Goal: Communication & Community: Answer question/provide support

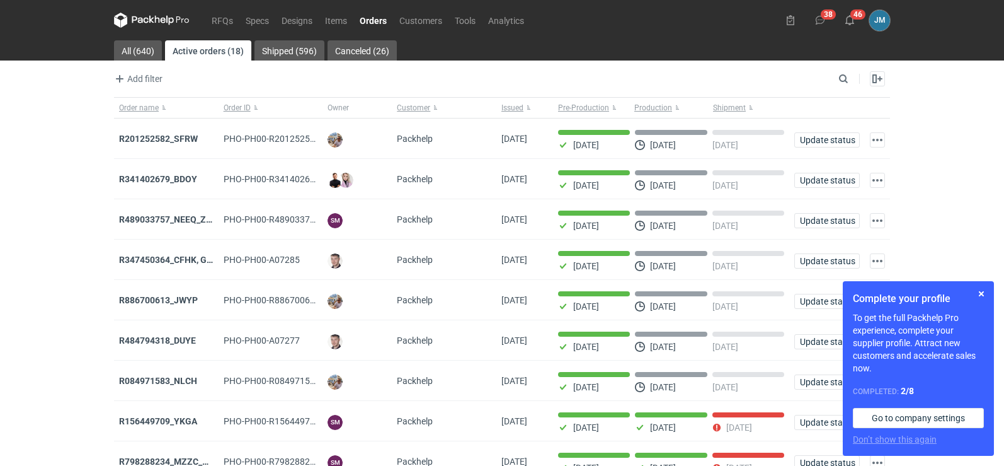
click at [142, 23] on icon at bounding box center [152, 20] width 76 height 15
click at [985, 295] on button "button" at bounding box center [981, 293] width 15 height 15
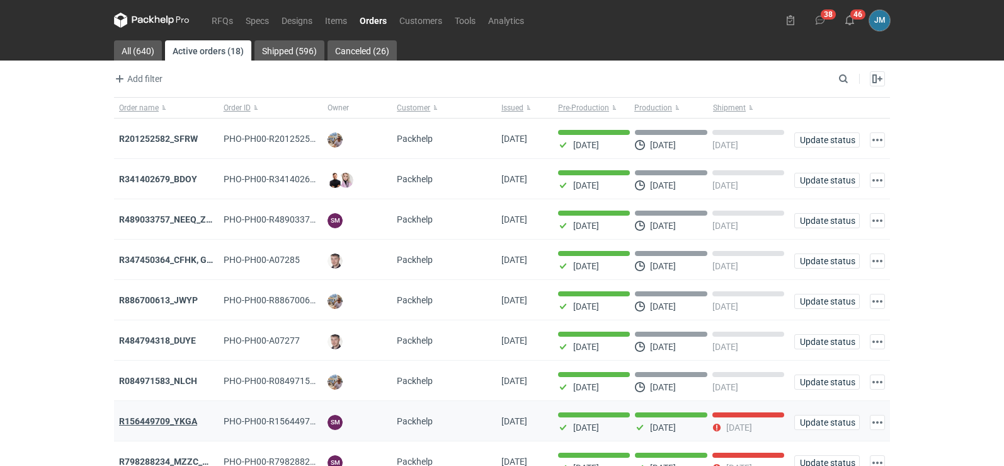
click at [168, 425] on strong "R156449709_YKGA" at bounding box center [158, 421] width 78 height 10
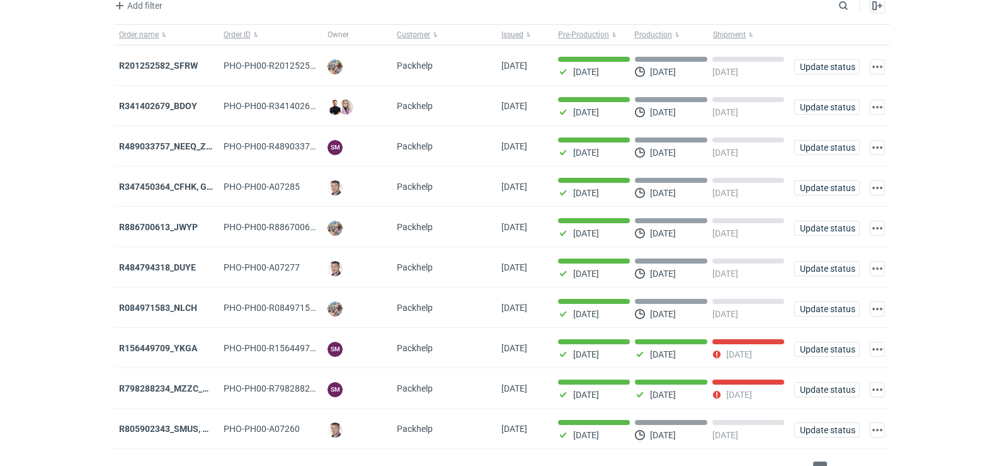
scroll to position [103, 0]
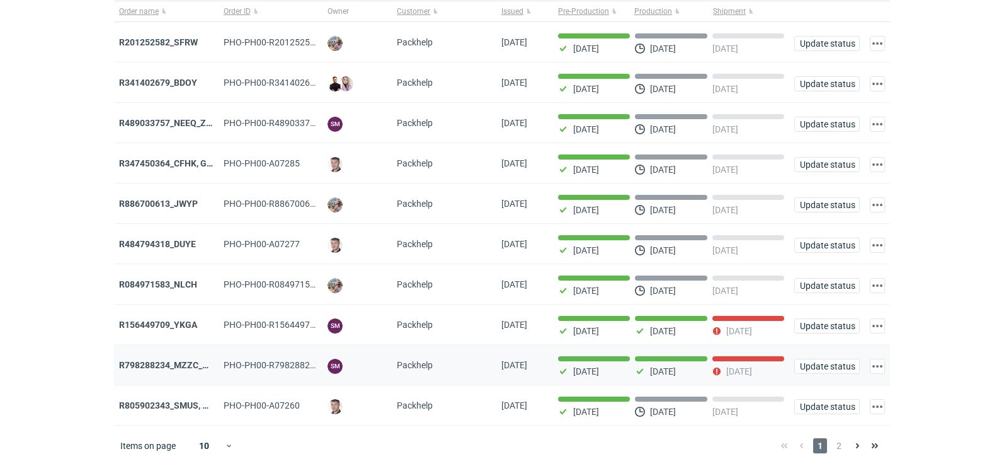
click at [152, 356] on div "R798288234_MZZC_YZOD" at bounding box center [166, 365] width 105 height 40
click at [147, 360] on strong "R798288234_MZZC_YZOD" at bounding box center [172, 365] width 106 height 10
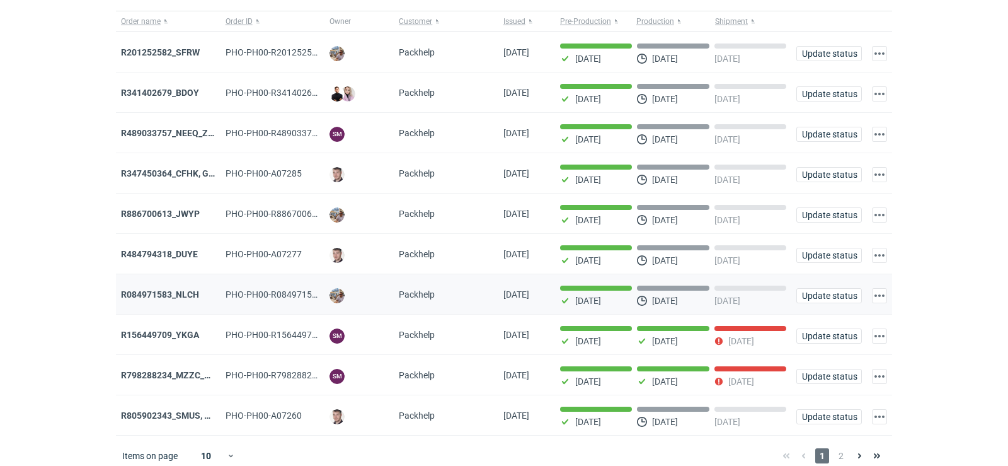
scroll to position [103, 0]
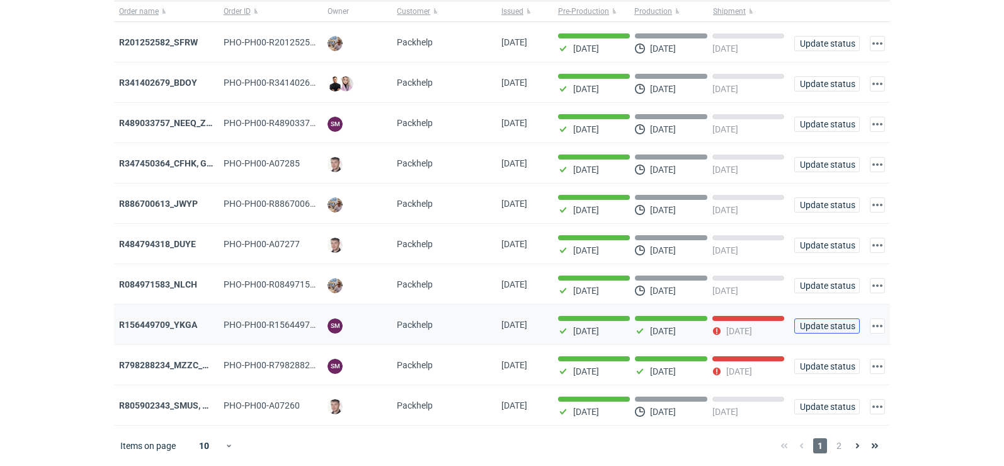
click at [817, 331] on button "Update status" at bounding box center [827, 325] width 66 height 15
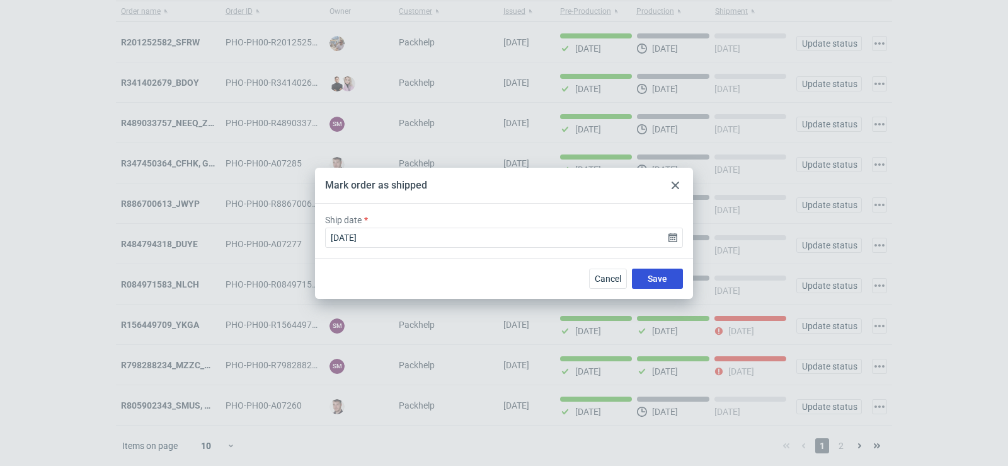
click at [651, 279] on span "Save" at bounding box center [658, 278] width 20 height 9
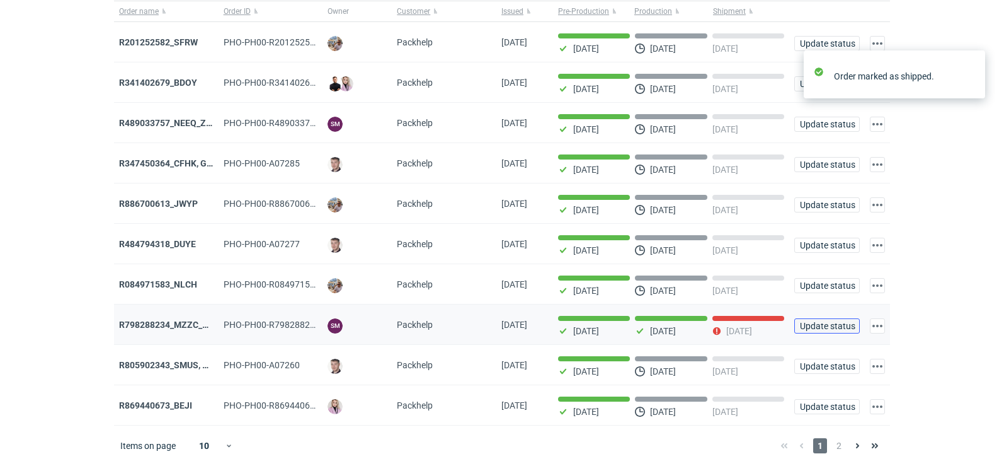
click at [828, 329] on button "Update status" at bounding box center [827, 325] width 66 height 15
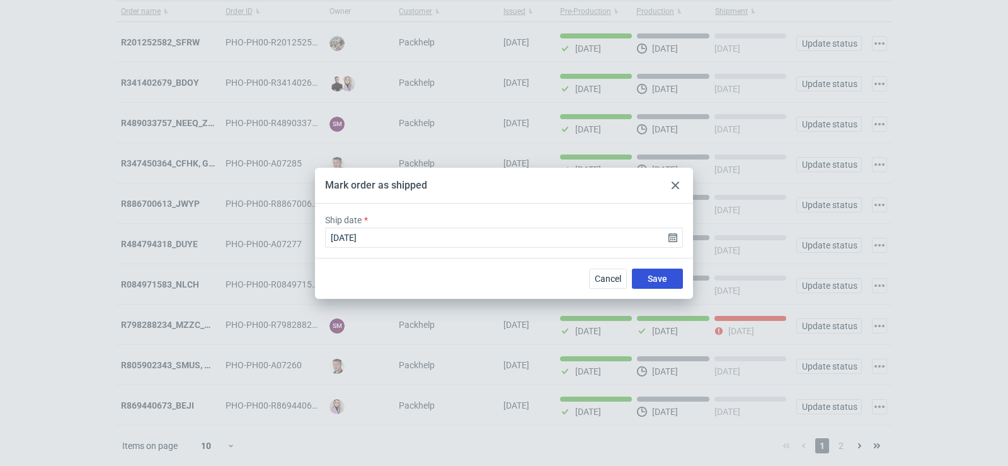
click at [658, 280] on span "Save" at bounding box center [658, 278] width 20 height 9
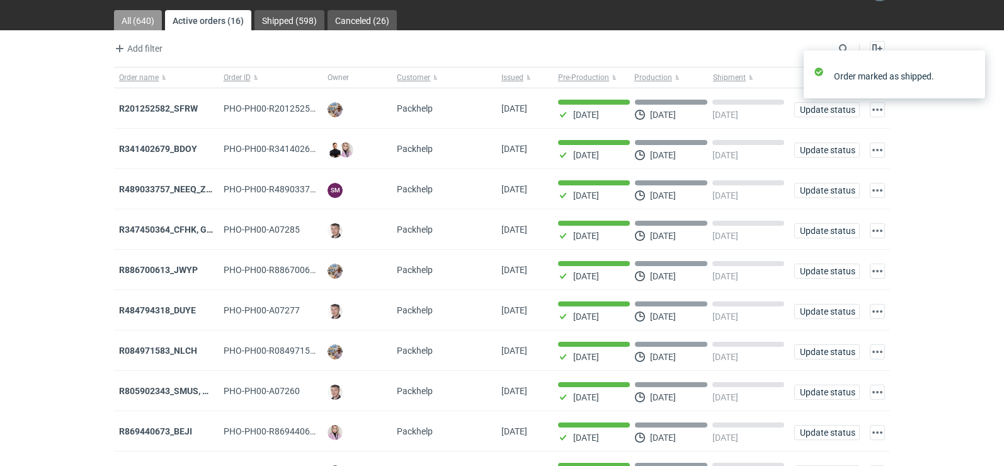
click at [129, 21] on link "All (640)" at bounding box center [138, 20] width 48 height 20
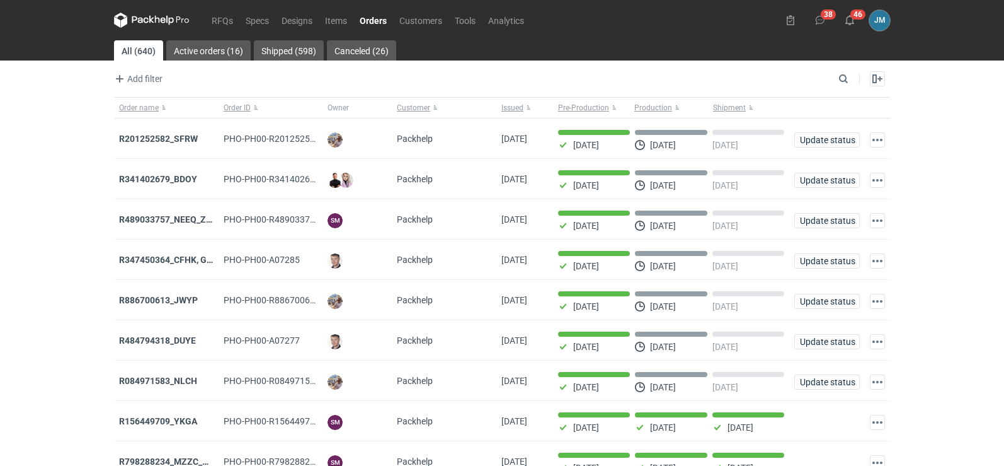
click at [132, 21] on icon at bounding box center [152, 20] width 76 height 15
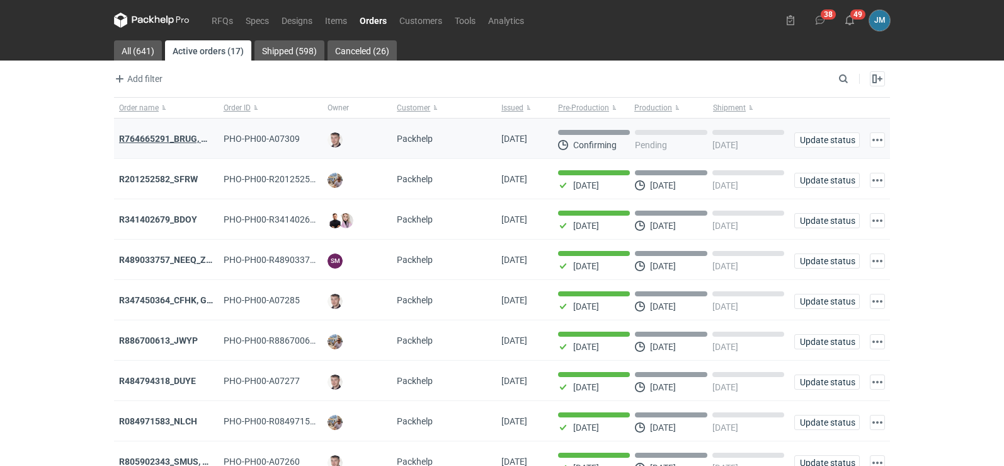
click at [140, 141] on strong "R764665291_BRUG, HPRK" at bounding box center [171, 139] width 105 height 10
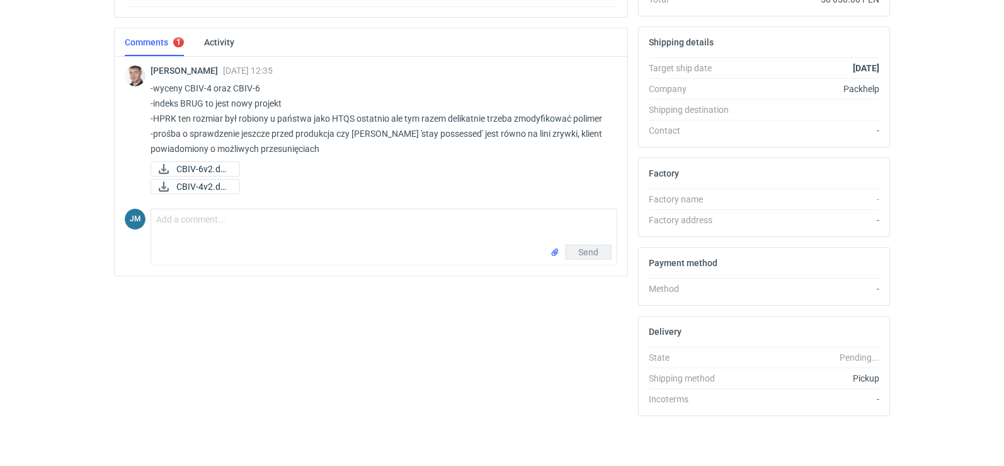
scroll to position [91, 0]
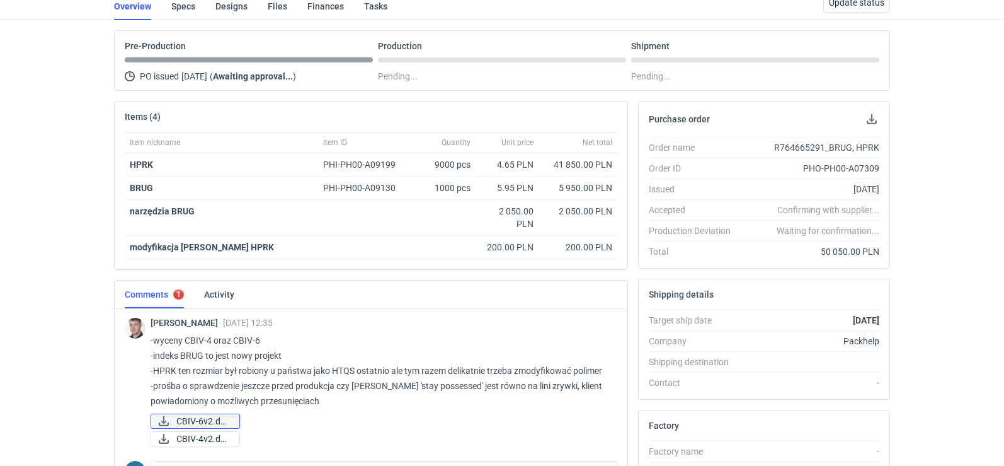
click at [224, 418] on span "CBIV-6v2.docx" at bounding box center [202, 421] width 53 height 14
click at [206, 422] on span "CBIV-6v2.docx" at bounding box center [202, 421] width 53 height 14
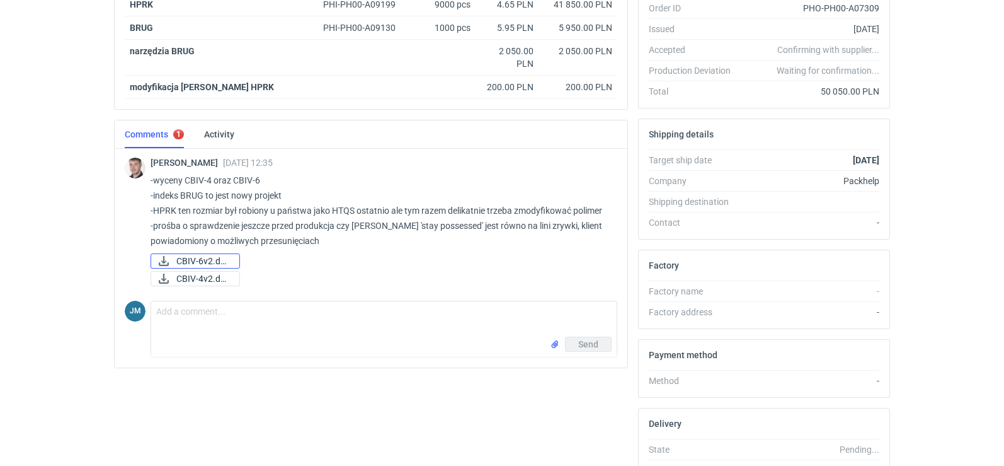
scroll to position [252, 0]
click at [202, 263] on span "CBIV-6v2.docx" at bounding box center [202, 260] width 53 height 14
click at [189, 273] on span "CBIV-4v2.docx" at bounding box center [202, 278] width 53 height 14
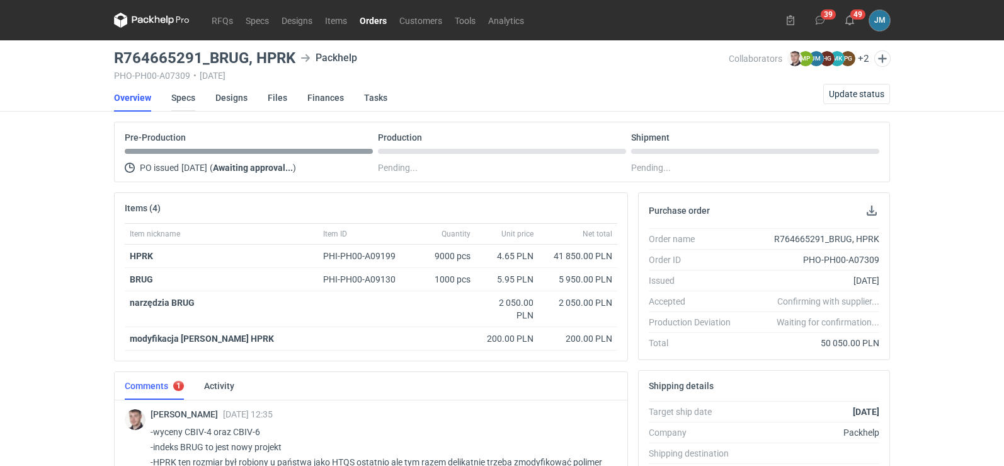
click at [178, 86] on link "Specs" at bounding box center [183, 98] width 24 height 28
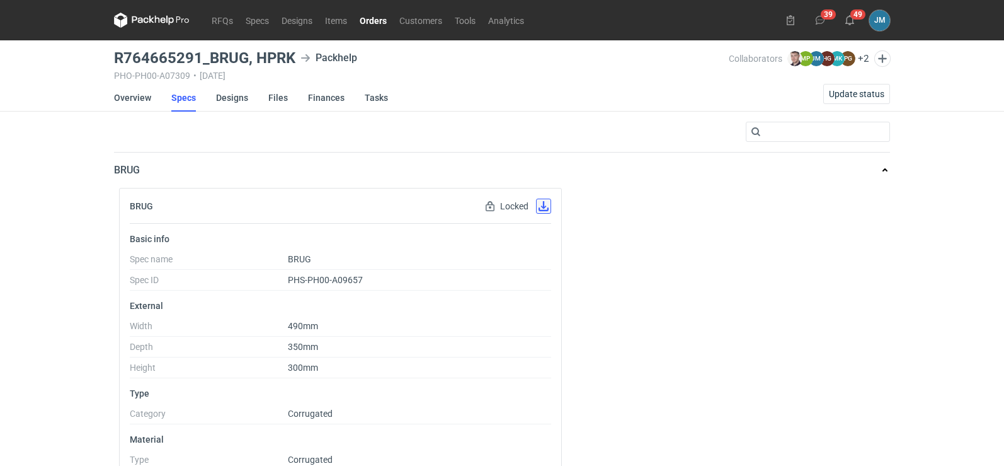
click at [543, 210] on button "button" at bounding box center [543, 205] width 15 height 15
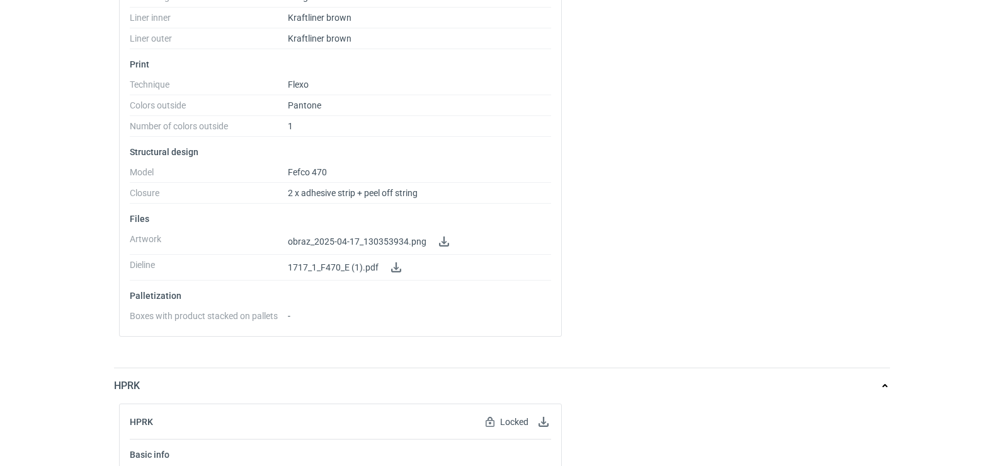
scroll to position [756, 0]
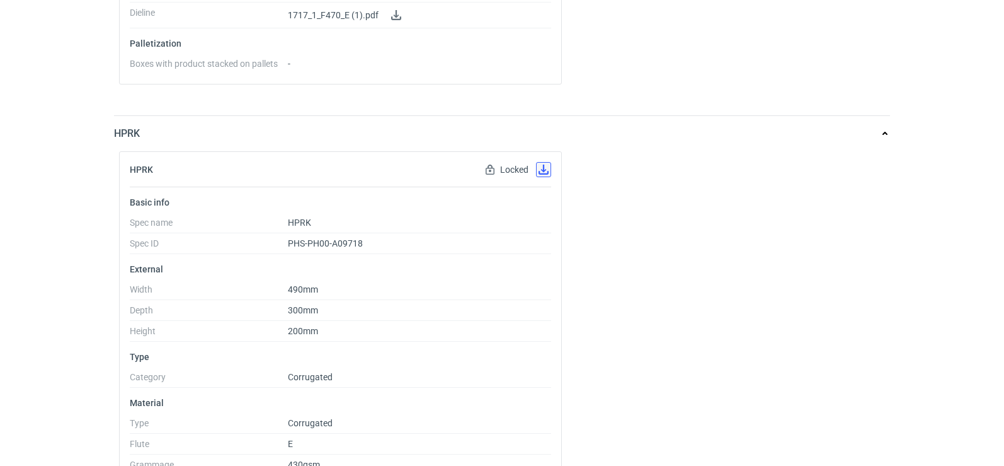
click at [544, 171] on button "button" at bounding box center [543, 169] width 15 height 15
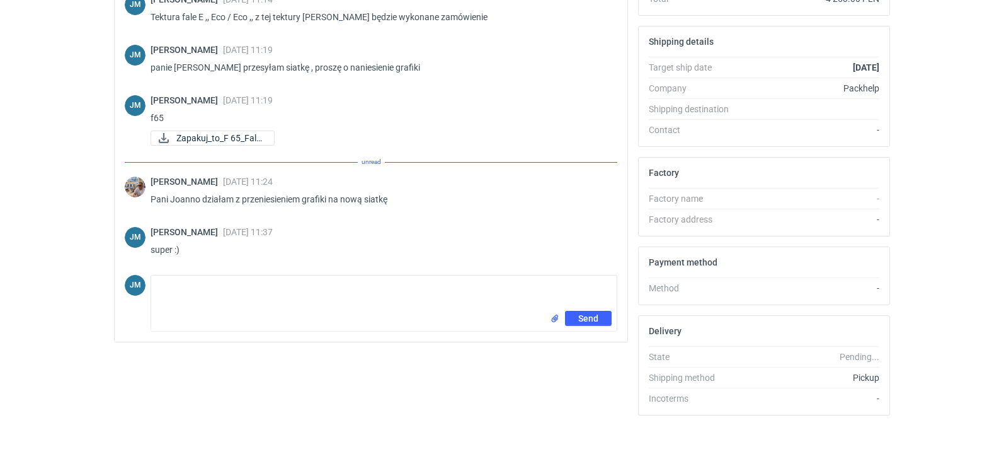
scroll to position [394, 0]
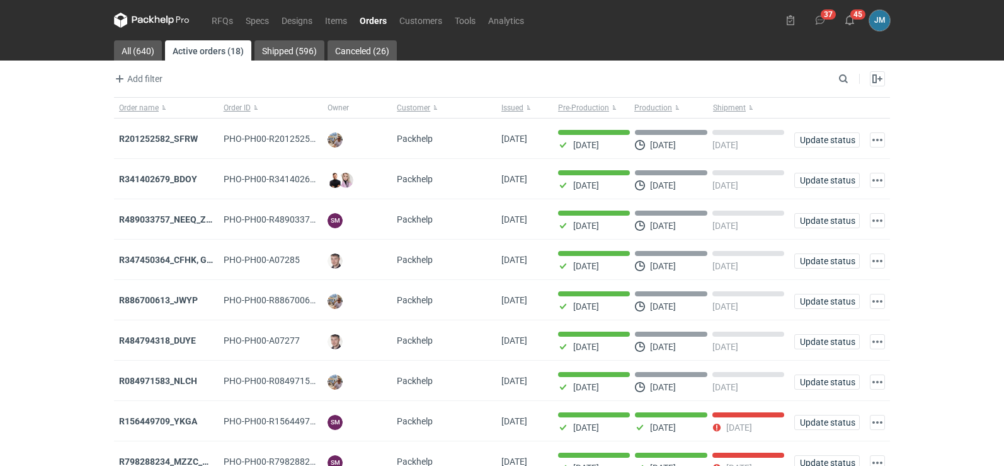
click at [140, 18] on icon at bounding box center [140, 19] width 16 height 7
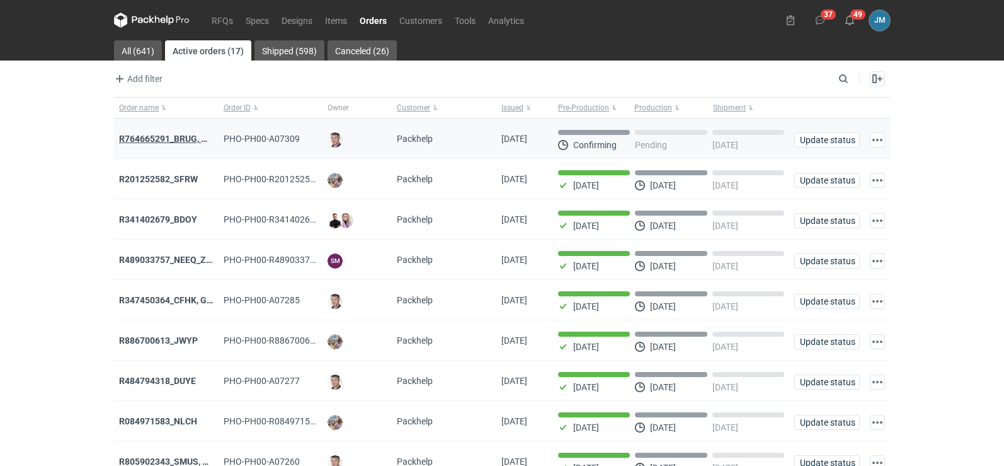
click at [148, 139] on strong "R764665291_BRUG, HPRK" at bounding box center [171, 139] width 105 height 10
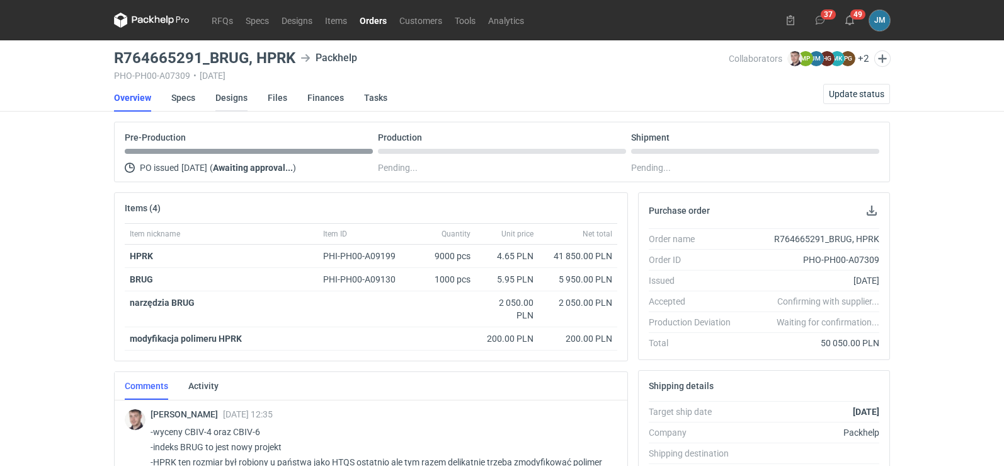
click at [243, 97] on link "Designs" at bounding box center [231, 98] width 32 height 28
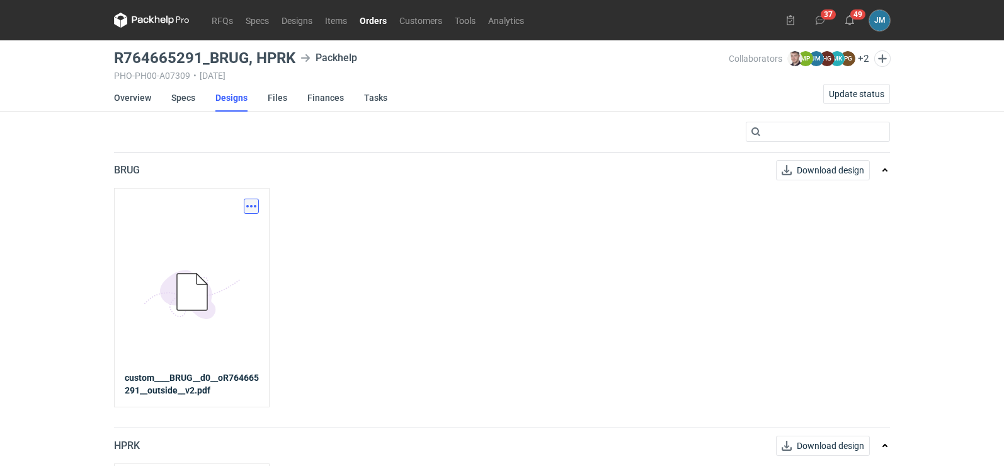
click at [251, 213] on button "button" at bounding box center [251, 205] width 15 height 15
click at [218, 231] on link "Download design part" at bounding box center [196, 234] width 116 height 20
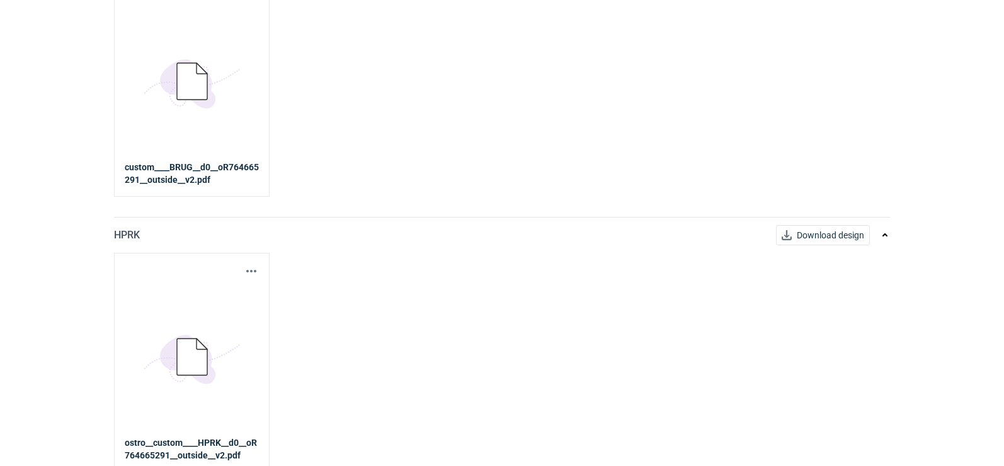
scroll to position [217, 0]
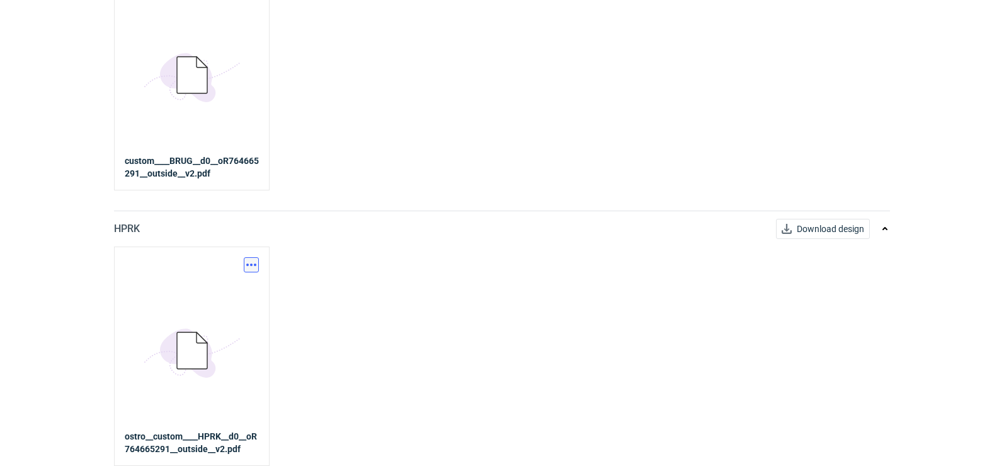
click at [254, 266] on button "button" at bounding box center [251, 264] width 15 height 15
drag, startPoint x: 195, startPoint y: 294, endPoint x: 406, endPoint y: 199, distance: 232.1
click at [195, 294] on link "Download design part" at bounding box center [196, 292] width 116 height 20
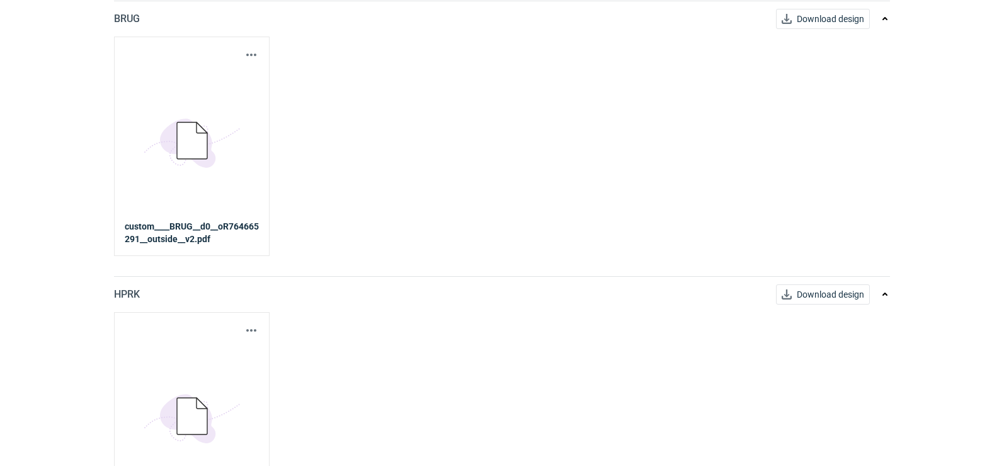
scroll to position [0, 0]
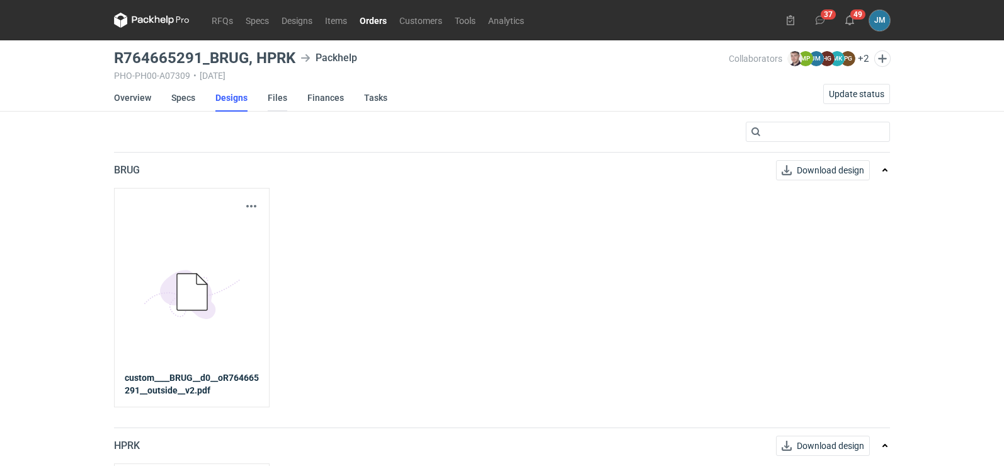
click at [277, 98] on link "Files" at bounding box center [278, 98] width 20 height 28
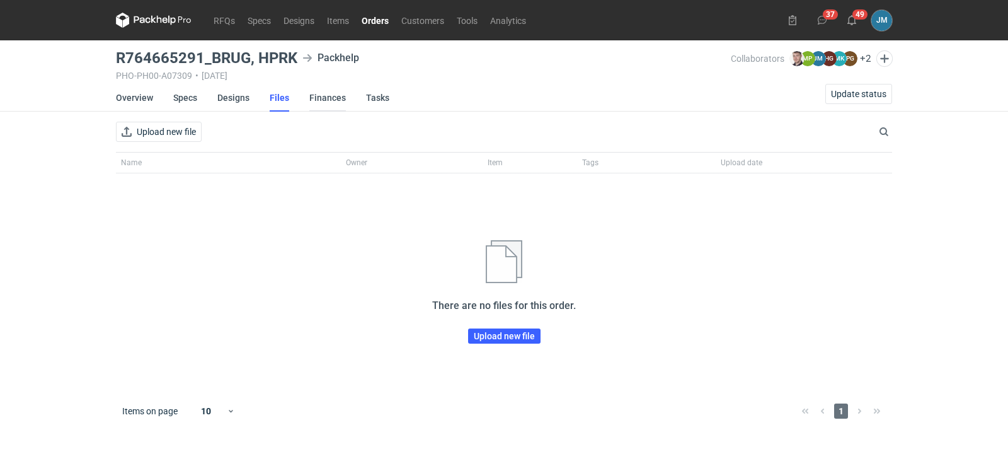
click at [326, 100] on link "Finances" at bounding box center [327, 98] width 37 height 28
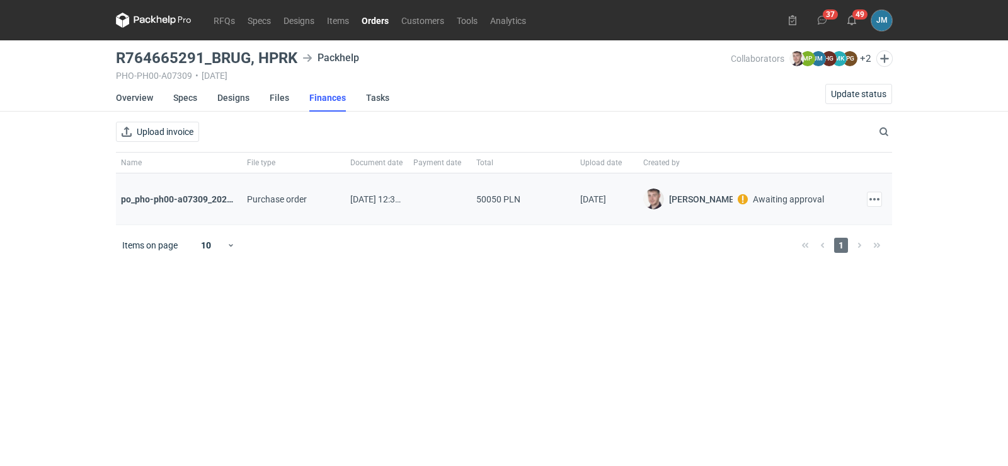
click at [865, 201] on div "Download" at bounding box center [874, 199] width 35 height 52
click at [868, 202] on button "button" at bounding box center [874, 199] width 15 height 15
click at [765, 216] on div "Download" at bounding box center [819, 227] width 126 height 30
click at [769, 220] on button "Download" at bounding box center [819, 227] width 116 height 20
click at [141, 16] on icon at bounding box center [154, 20] width 76 height 15
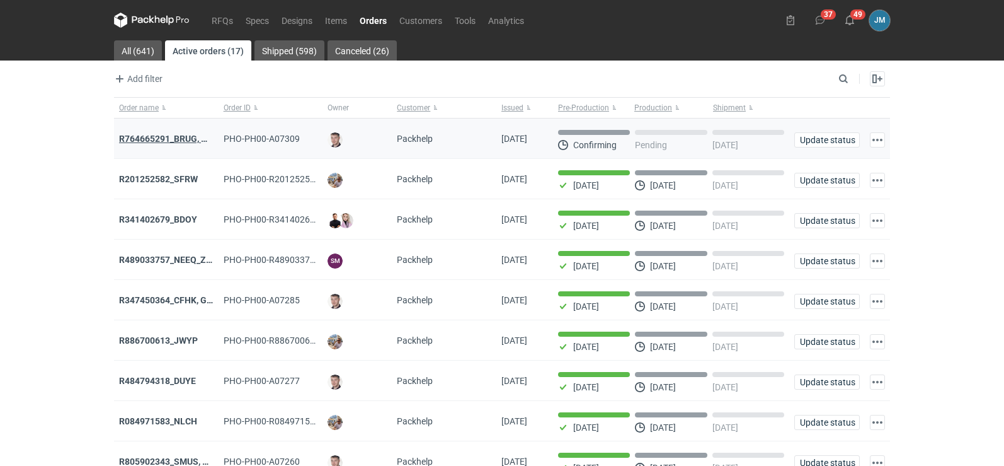
click at [132, 137] on strong "R764665291_BRUG, HPRK" at bounding box center [171, 139] width 105 height 10
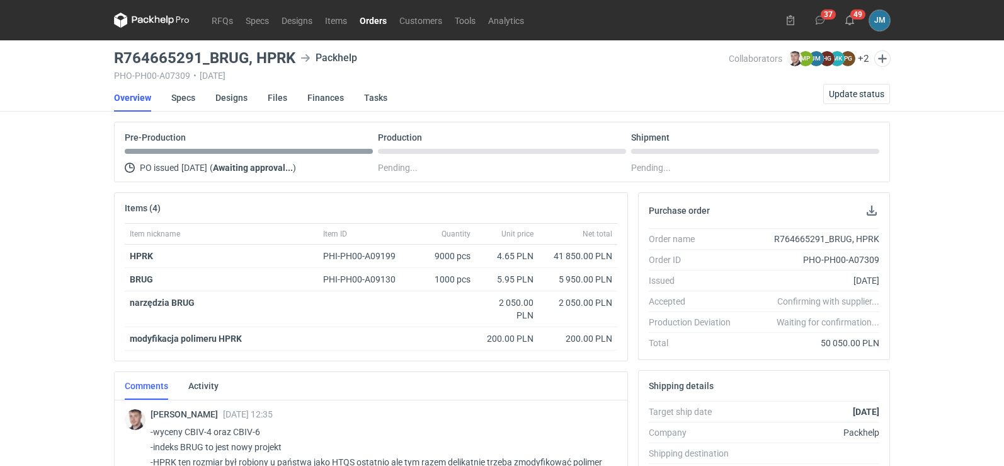
click at [143, 26] on icon at bounding box center [152, 20] width 76 height 15
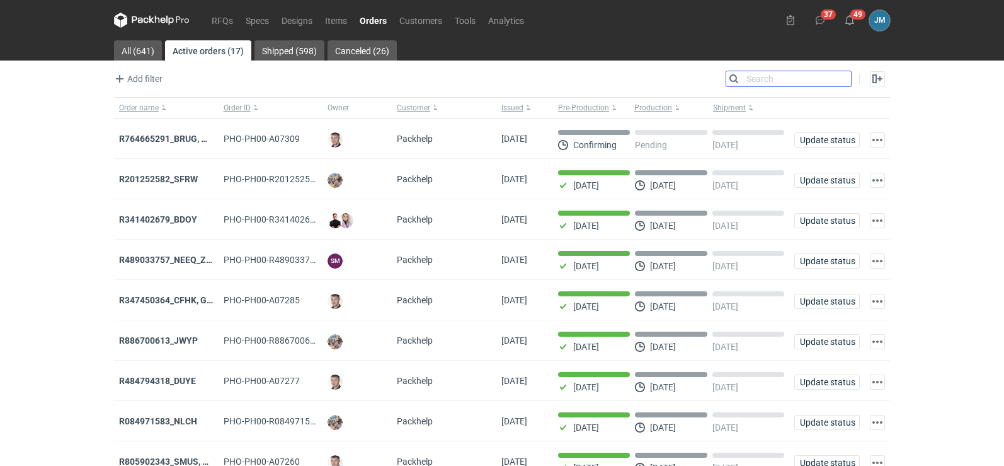
click at [840, 75] on input "Search" at bounding box center [788, 78] width 125 height 15
click at [232, 18] on link "RFQs" at bounding box center [222, 20] width 34 height 15
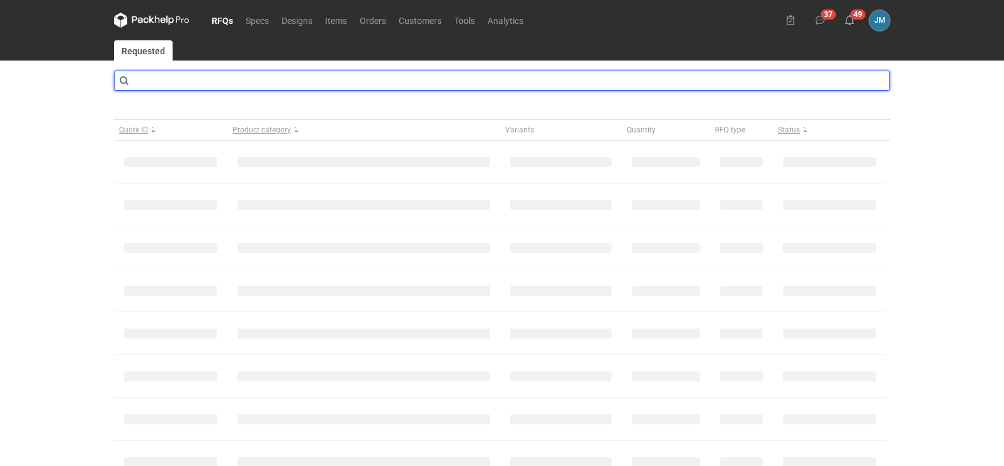
click at [151, 85] on input "text" at bounding box center [502, 81] width 776 height 20
type input "cbiv"
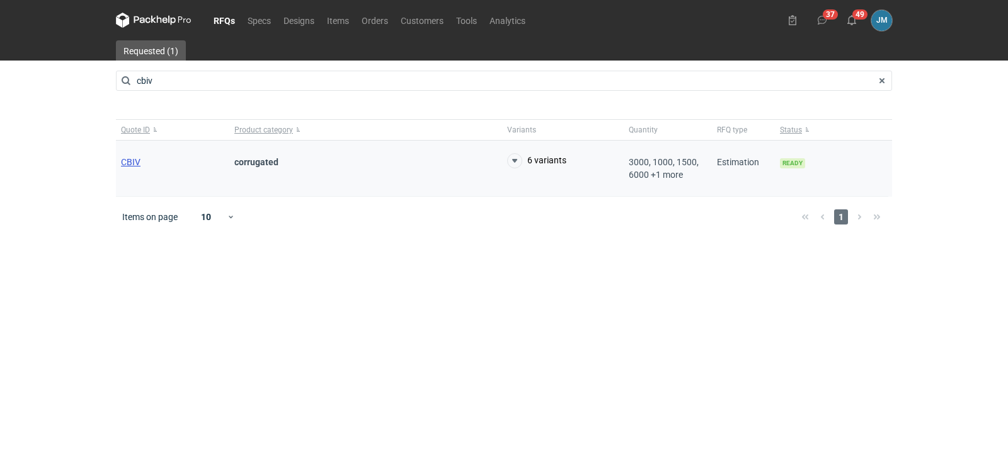
click at [128, 166] on span "CBIV" at bounding box center [131, 162] width 20 height 10
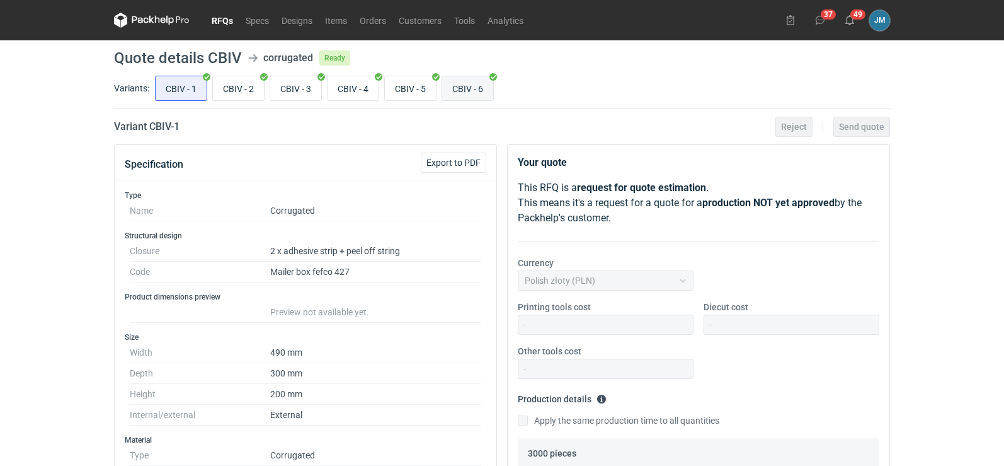
click at [454, 90] on input "CBIV - 6" at bounding box center [467, 88] width 51 height 24
radio input "true"
click at [341, 92] on input "CBIV - 4" at bounding box center [353, 88] width 51 height 24
radio input "true"
click at [140, 22] on icon at bounding box center [140, 19] width 16 height 7
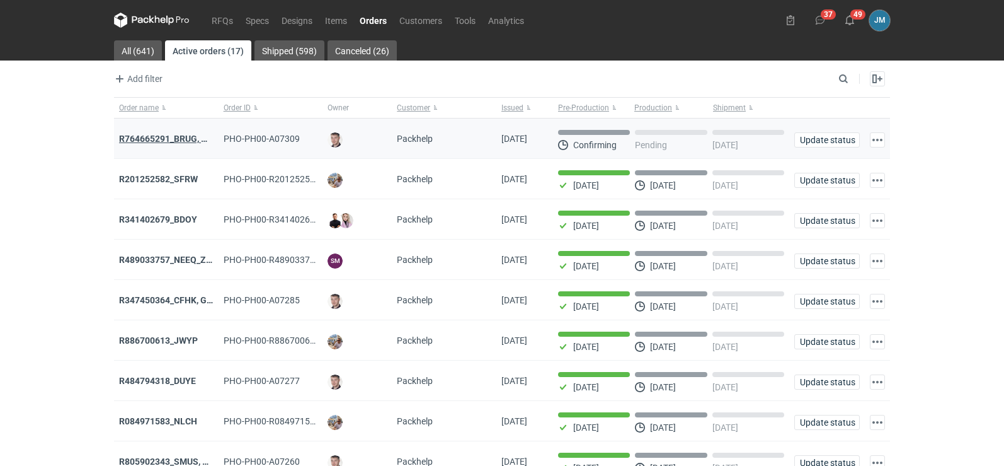
click at [166, 138] on strong "R764665291_BRUG, HPRK" at bounding box center [171, 139] width 105 height 10
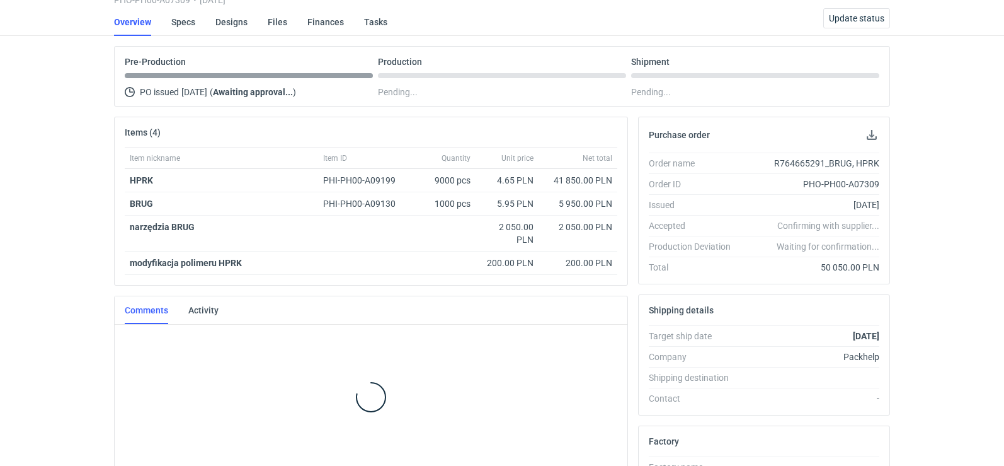
scroll to position [81, 0]
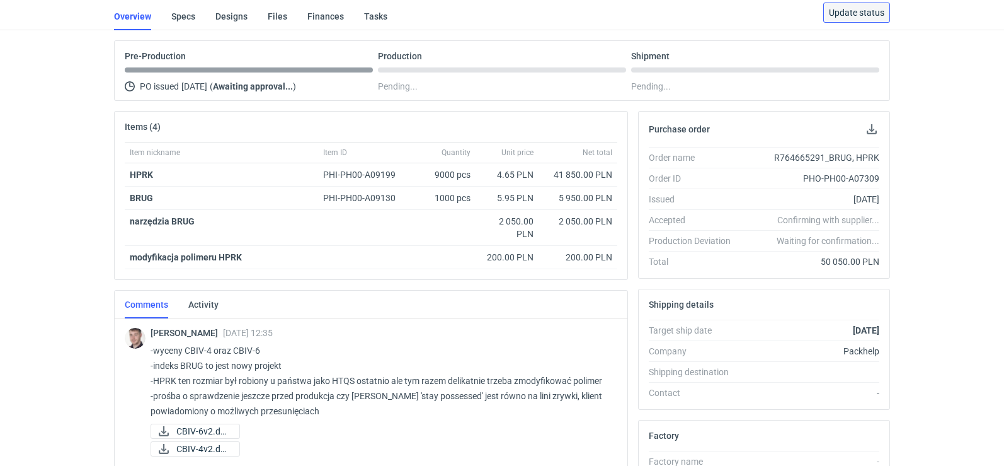
click at [837, 18] on button "Update status" at bounding box center [856, 13] width 67 height 20
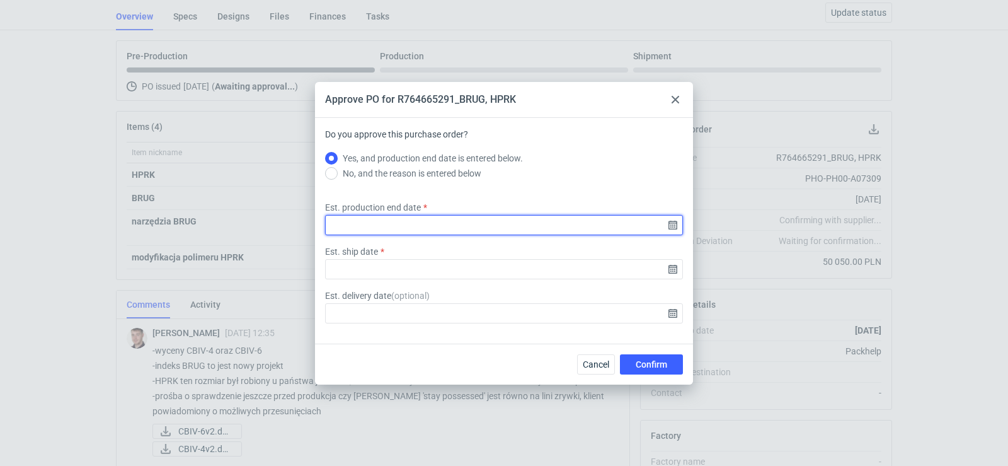
click at [670, 226] on input "Est. production end date" at bounding box center [504, 225] width 358 height 20
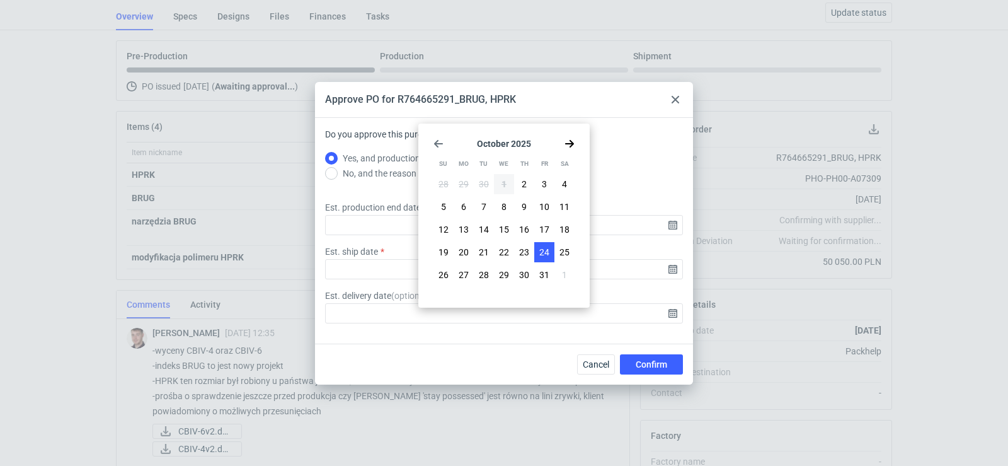
click at [550, 249] on button "24" at bounding box center [544, 252] width 20 height 20
type input "2025-10-24"
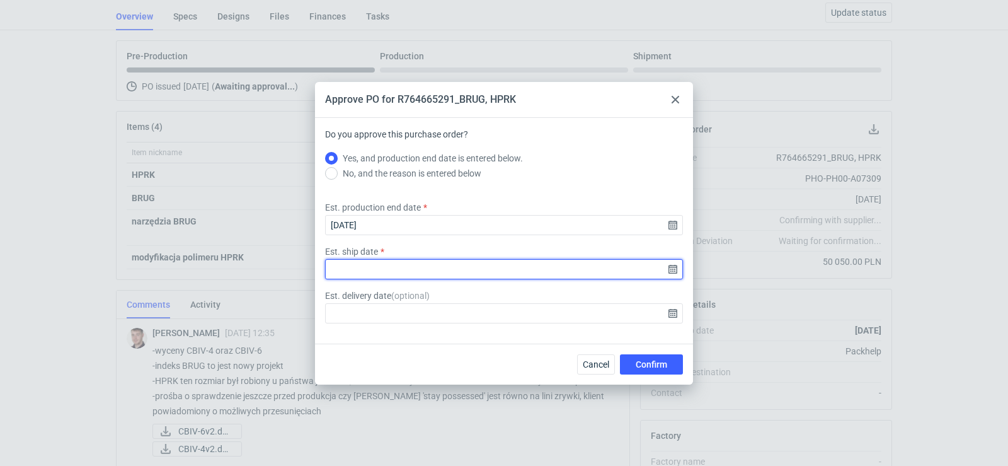
click at [672, 270] on input "Est. ship date" at bounding box center [504, 269] width 358 height 20
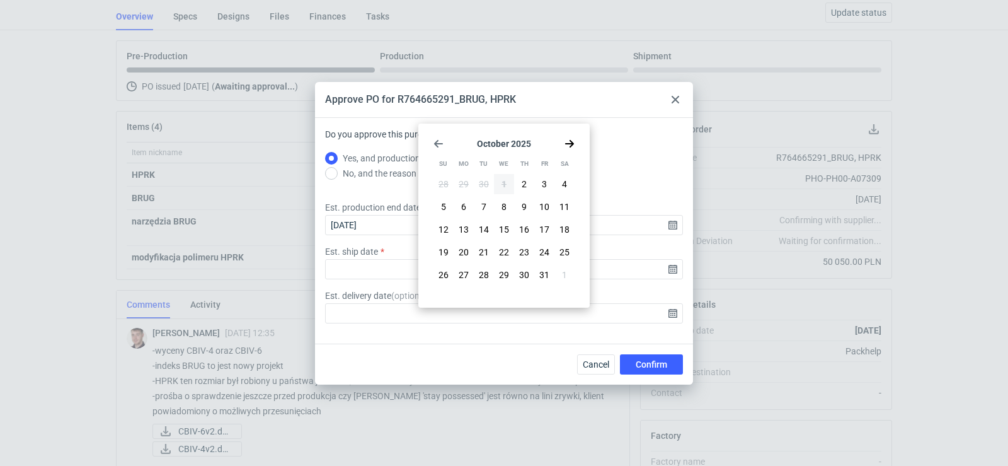
click at [574, 145] on icon "Go forward 1 month" at bounding box center [569, 144] width 10 height 10
click at [516, 277] on button "27" at bounding box center [524, 275] width 20 height 20
type input "2025-11-27"
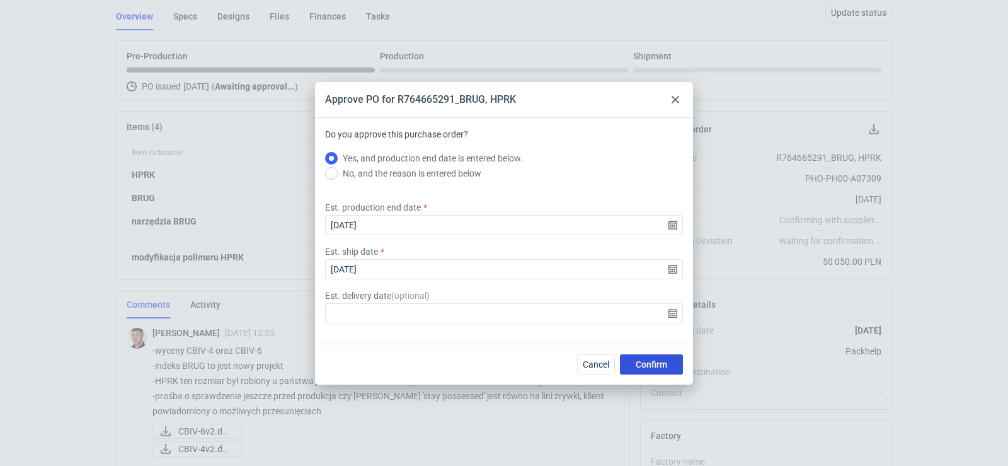
click at [632, 365] on button "Confirm" at bounding box center [651, 364] width 63 height 20
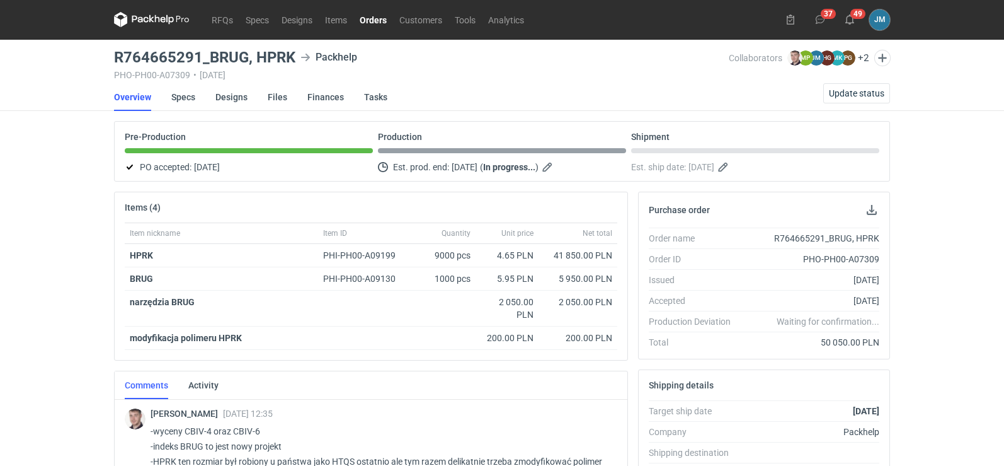
scroll to position [0, 0]
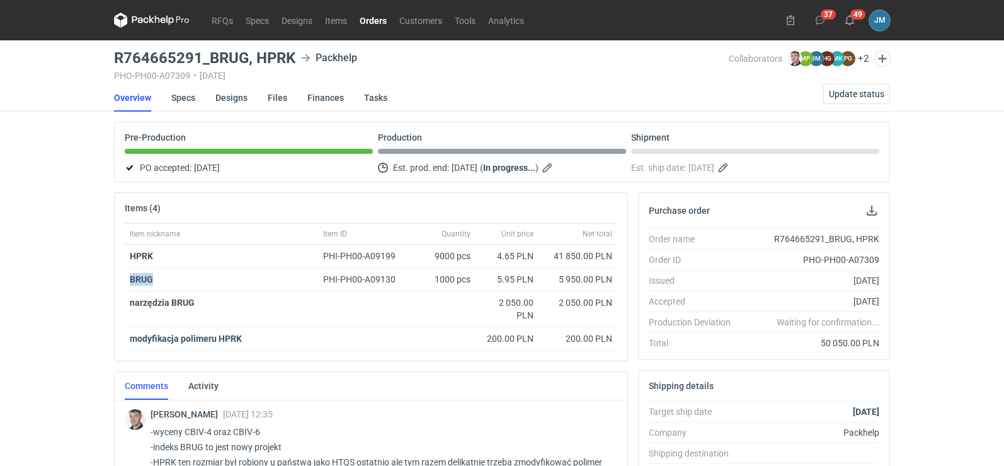
drag, startPoint x: 170, startPoint y: 276, endPoint x: 108, endPoint y: 271, distance: 61.9
click at [108, 271] on div "RFQs Specs Designs Items Orders Customers Tools Analytics 37 49 JM Joanna Myśla…" at bounding box center [502, 233] width 1004 height 466
copy strong "BRUG"
drag, startPoint x: 295, startPoint y: 59, endPoint x: 108, endPoint y: 52, distance: 187.2
click at [108, 52] on div "RFQs Specs Designs Items Orders Customers Tools Analytics 37 49 JM Joanna Myśla…" at bounding box center [502, 233] width 1004 height 466
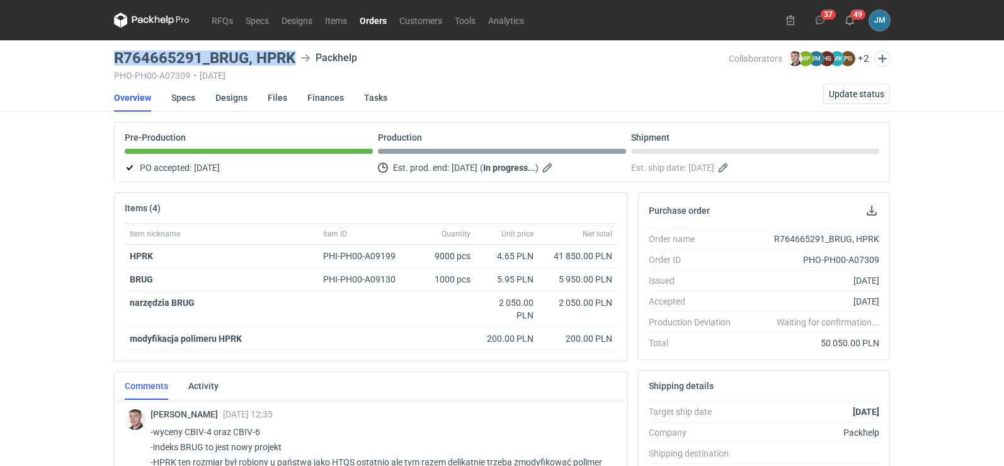
copy h3 "R764665291_BRUG, HPRK"
click at [60, 279] on div "RFQs Specs Designs Items Orders Customers Tools Analytics 37 49 JM Joanna Myśla…" at bounding box center [502, 233] width 1004 height 466
click at [219, 98] on link "Designs" at bounding box center [231, 98] width 32 height 28
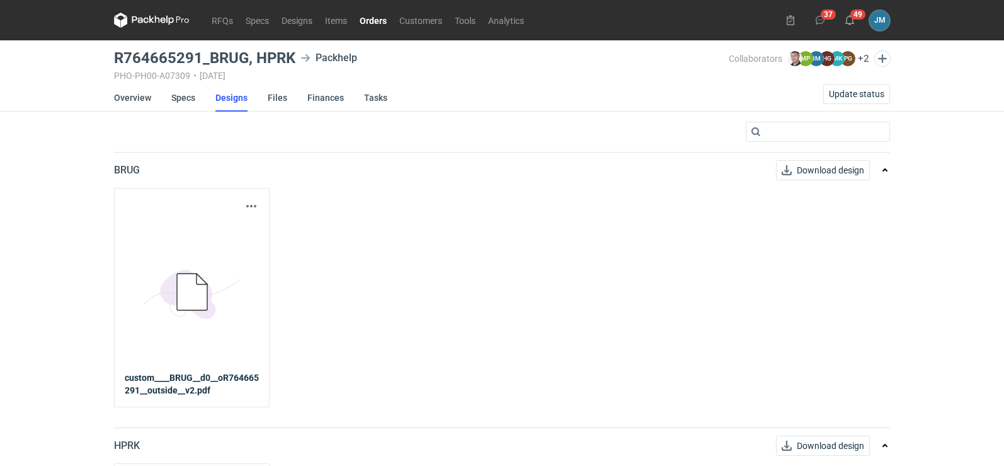
scroll to position [217, 0]
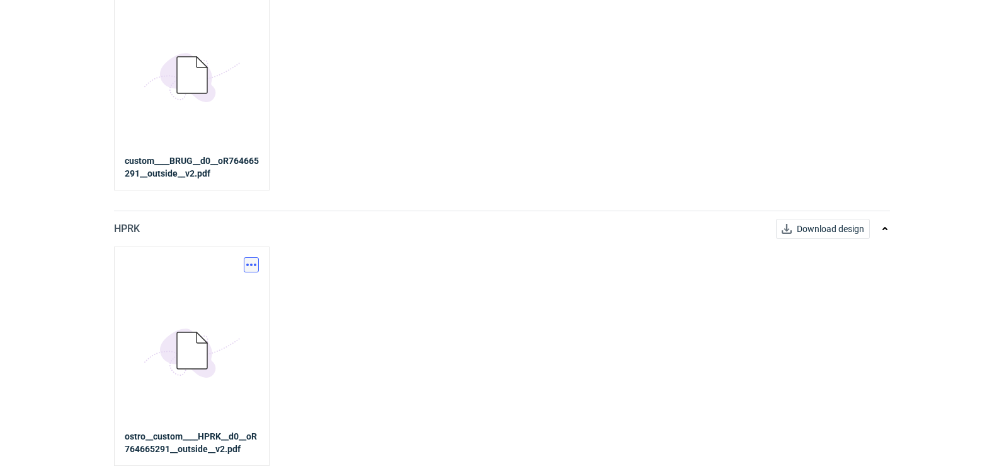
click at [258, 267] on button "button" at bounding box center [251, 264] width 15 height 15
click at [209, 289] on link "Download design part" at bounding box center [196, 292] width 116 height 20
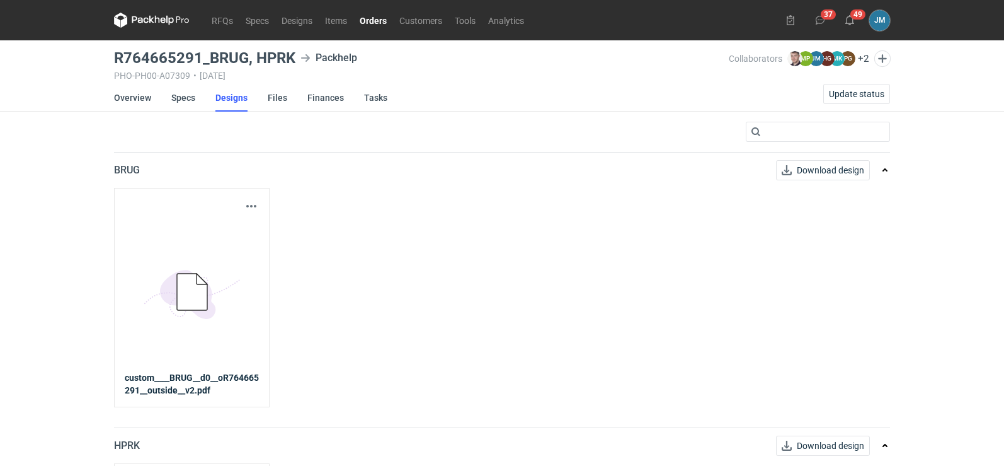
click at [132, 16] on icon at bounding box center [152, 20] width 76 height 15
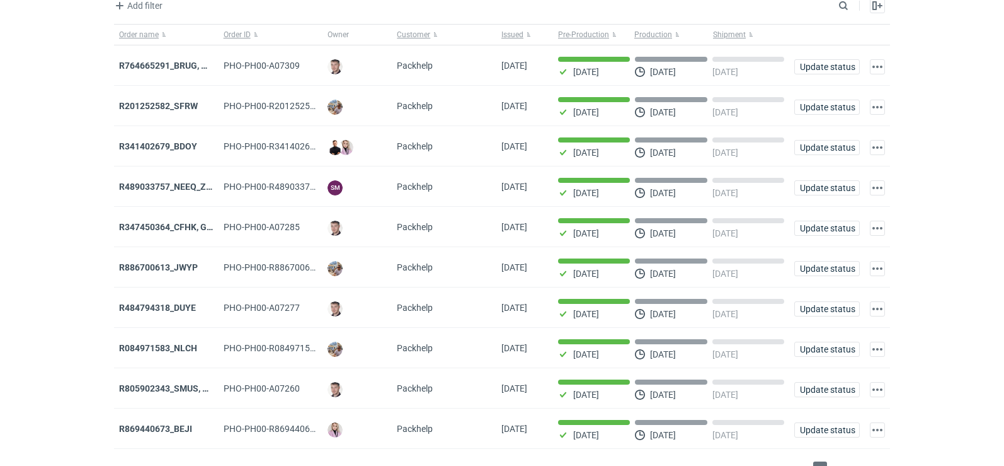
scroll to position [103, 0]
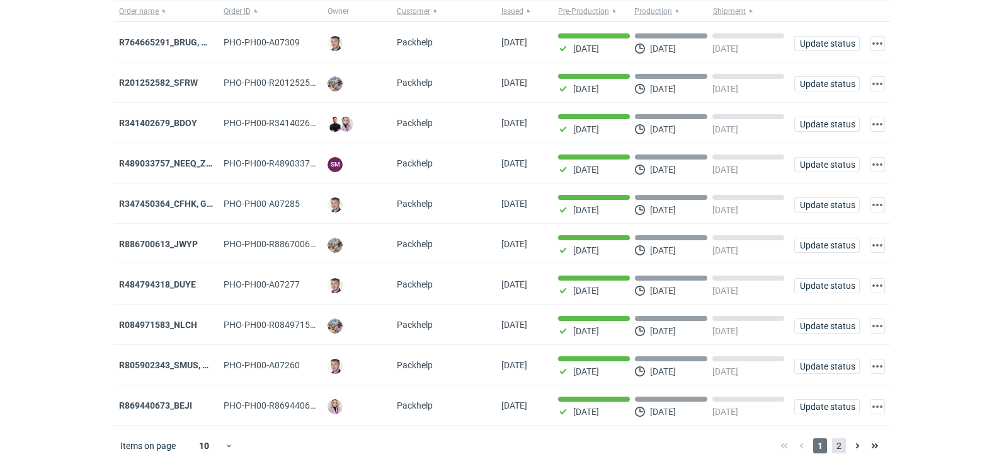
click at [839, 440] on span "2" at bounding box center [839, 445] width 14 height 15
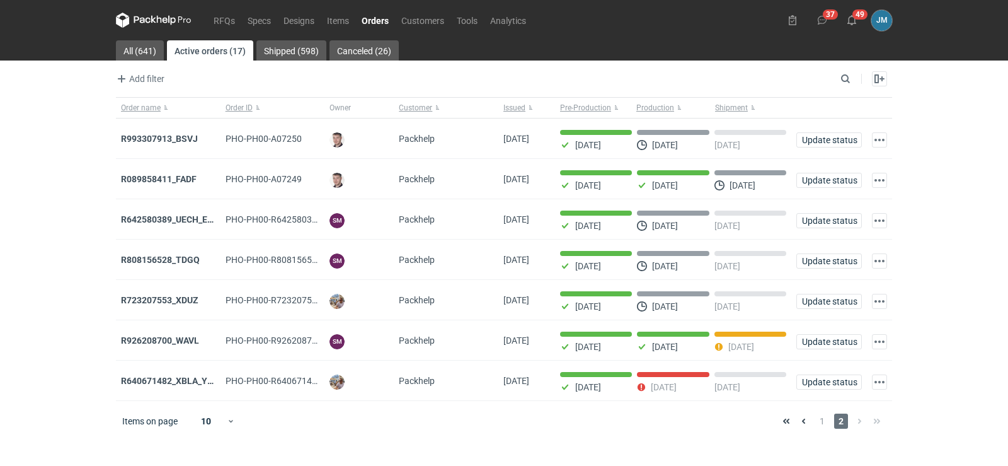
click at [142, 16] on icon at bounding box center [154, 20] width 76 height 15
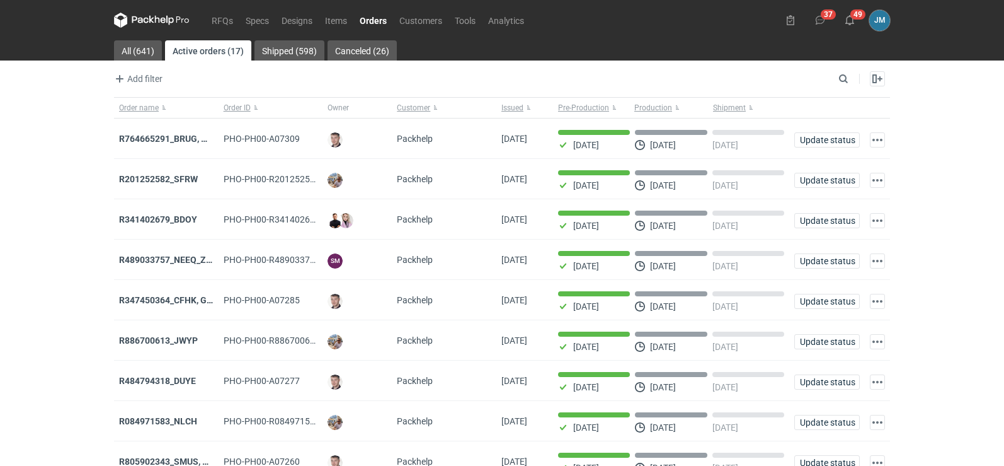
click at [157, 24] on icon at bounding box center [152, 20] width 76 height 15
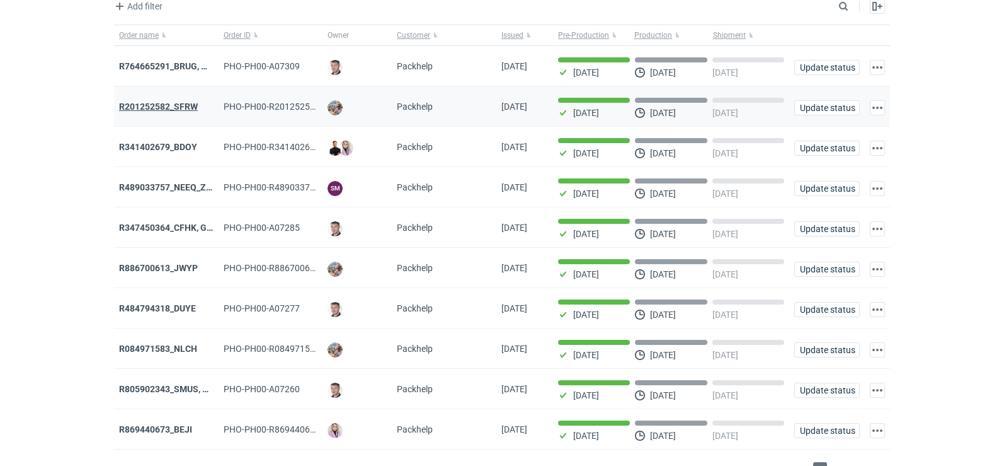
scroll to position [103, 0]
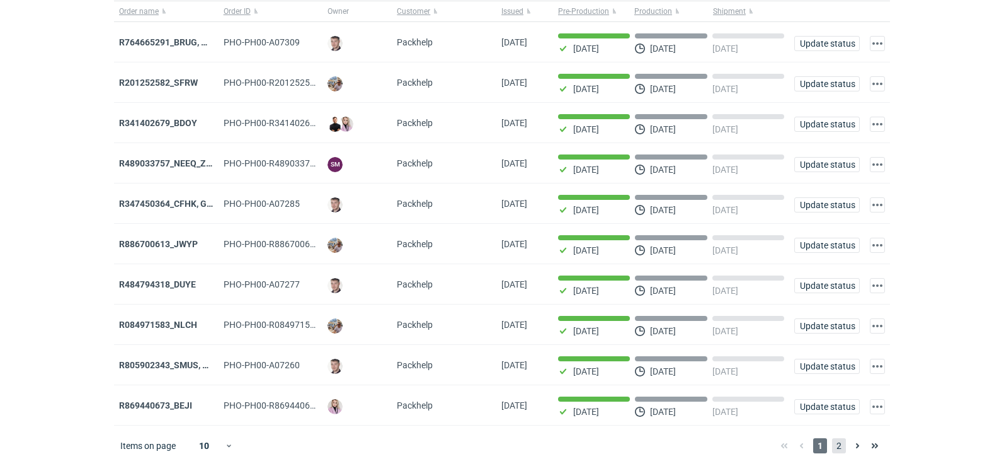
click at [835, 450] on span "2" at bounding box center [839, 445] width 14 height 15
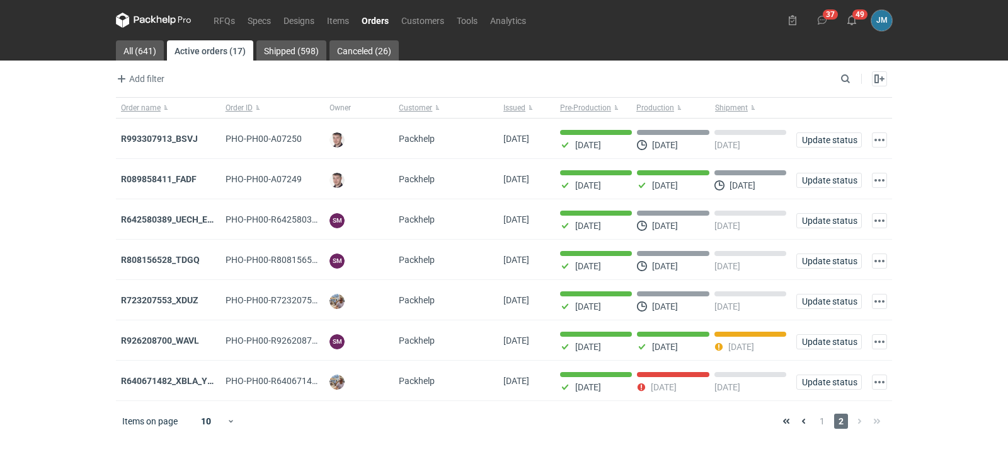
click at [164, 23] on icon at bounding box center [165, 21] width 5 height 6
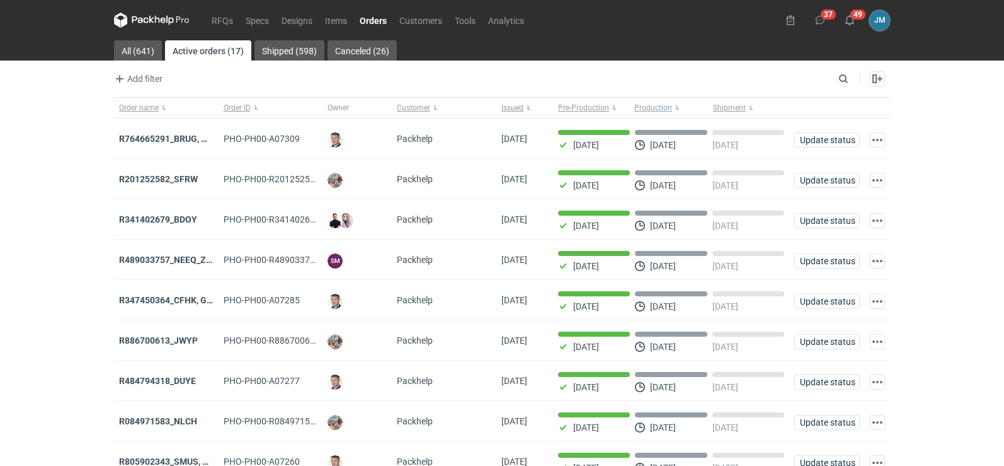
click at [156, 25] on icon at bounding box center [152, 20] width 76 height 15
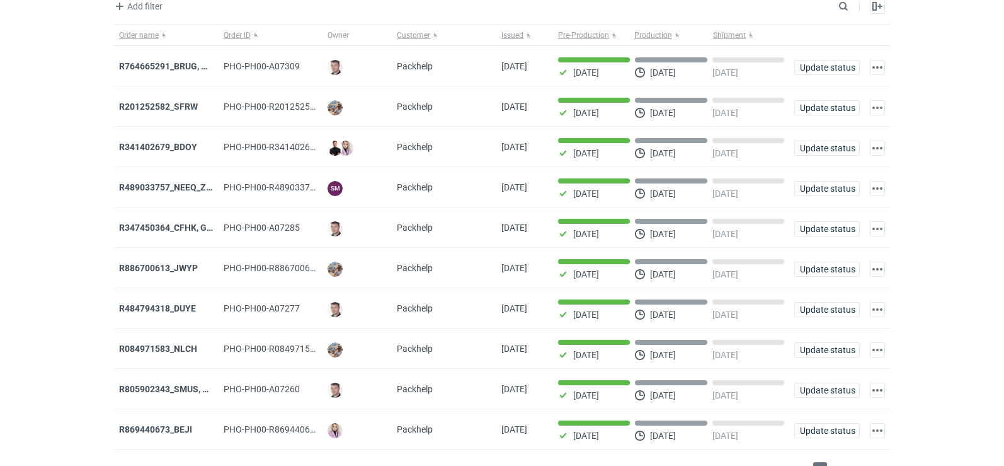
scroll to position [103, 0]
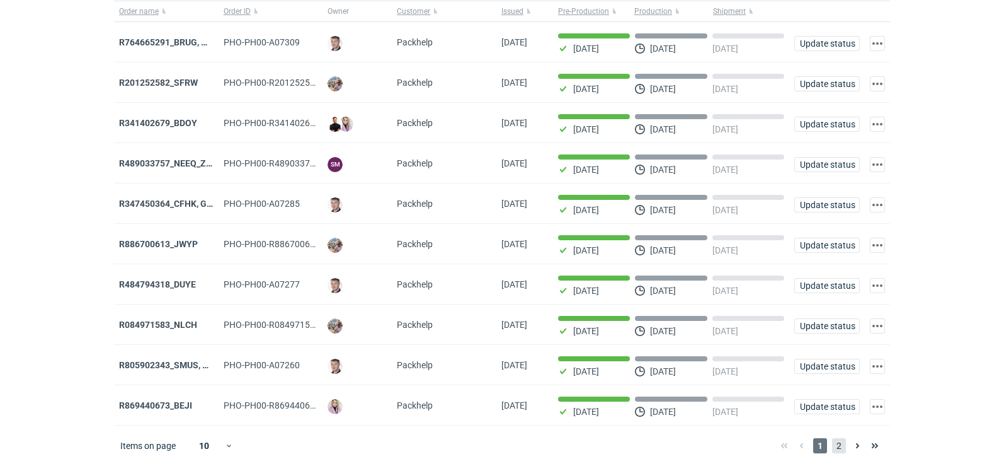
click at [835, 443] on span "2" at bounding box center [839, 445] width 14 height 15
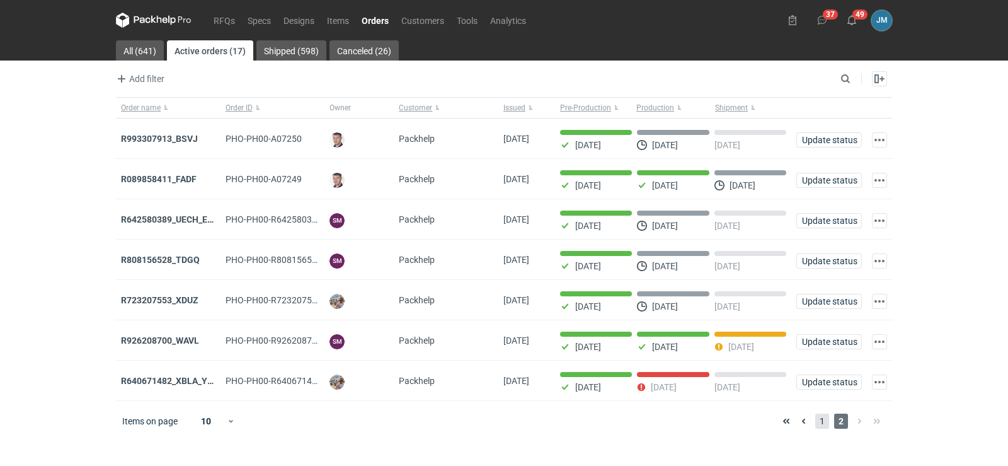
click at [822, 427] on span "1" at bounding box center [822, 420] width 14 height 15
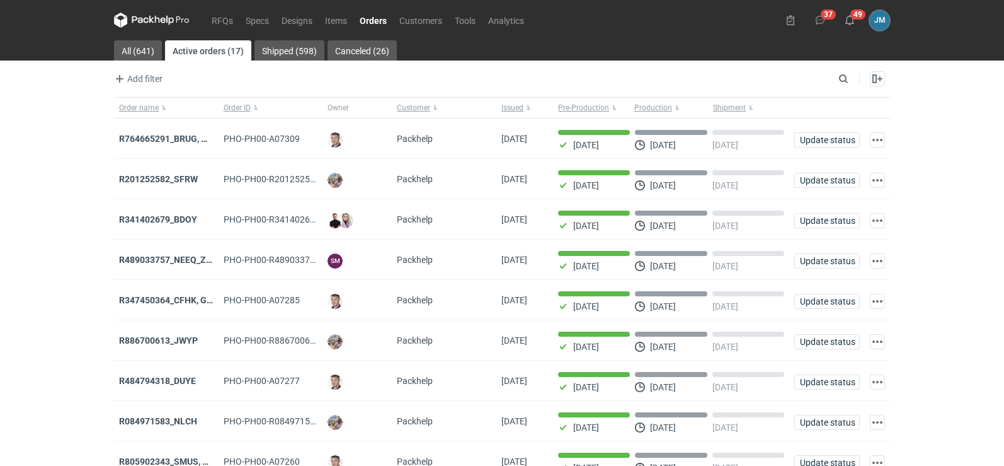
click at [140, 19] on icon at bounding box center [152, 20] width 76 height 15
click at [136, 304] on strong "R347450364_CFHK, GKSJ" at bounding box center [171, 300] width 104 height 10
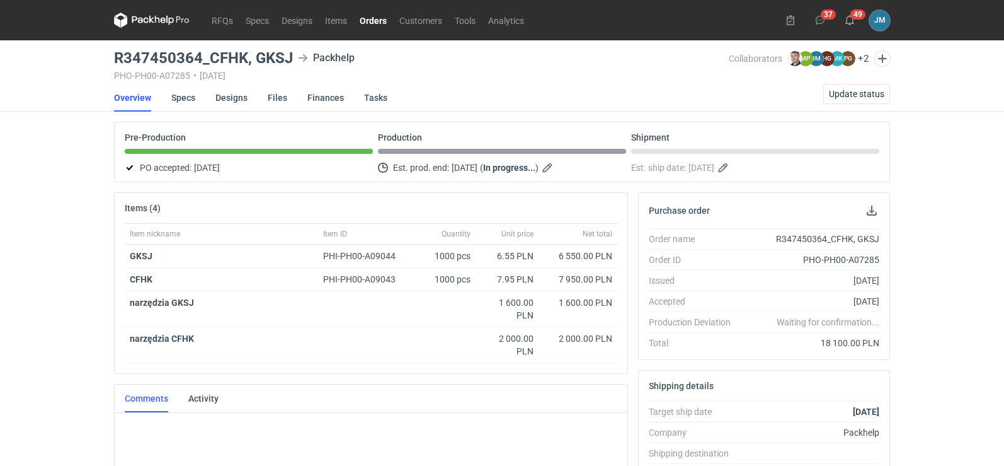
click at [137, 26] on icon at bounding box center [152, 20] width 76 height 15
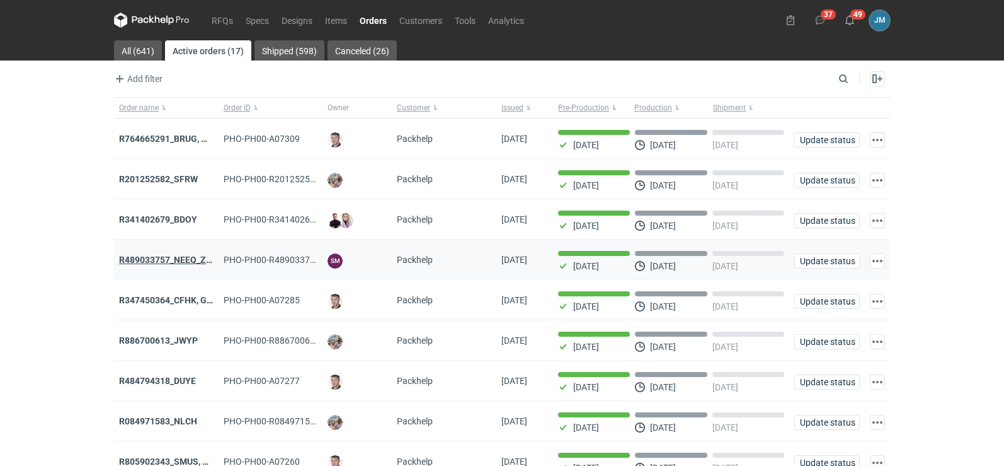
click at [171, 264] on strong "R489033757_NEEQ_ZVYP_WVPK_PHVG_SDDZ_GAYC" at bounding box center [225, 260] width 213 height 10
click at [136, 26] on icon at bounding box center [152, 20] width 76 height 15
click at [140, 13] on icon at bounding box center [152, 20] width 76 height 15
click at [137, 20] on icon at bounding box center [152, 20] width 76 height 15
click at [154, 338] on strong "R886700613_JWYP" at bounding box center [158, 340] width 79 height 10
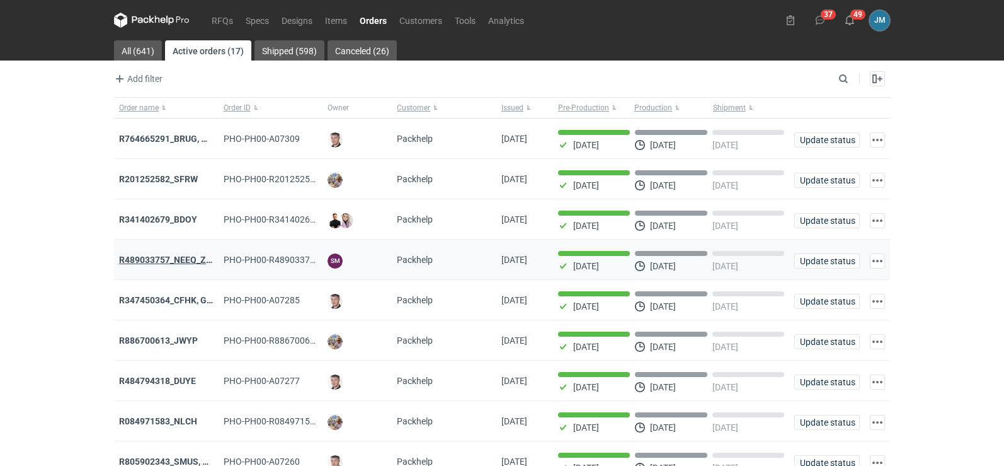
click at [148, 262] on strong "R489033757_NEEQ_ZVYP_WVPK_PHVG_SDDZ_GAYC" at bounding box center [225, 260] width 213 height 10
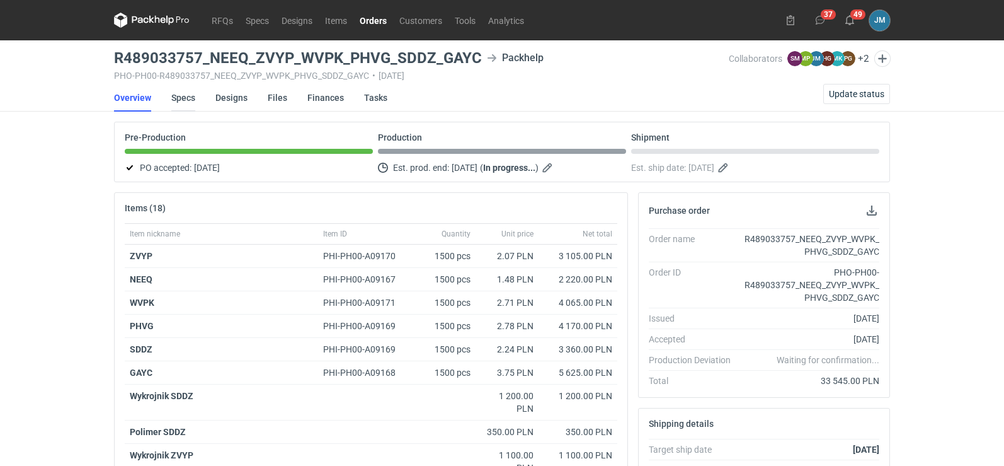
click at [186, 99] on link "Specs" at bounding box center [183, 98] width 24 height 28
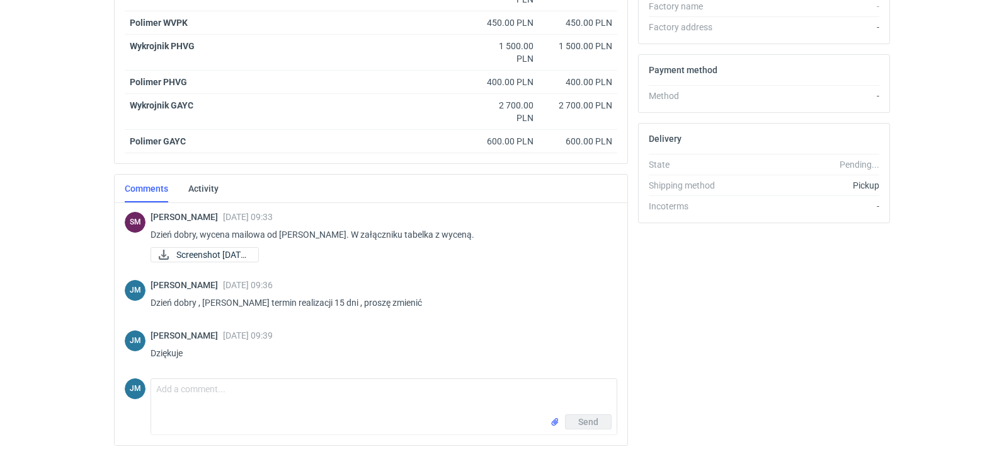
scroll to position [604, 0]
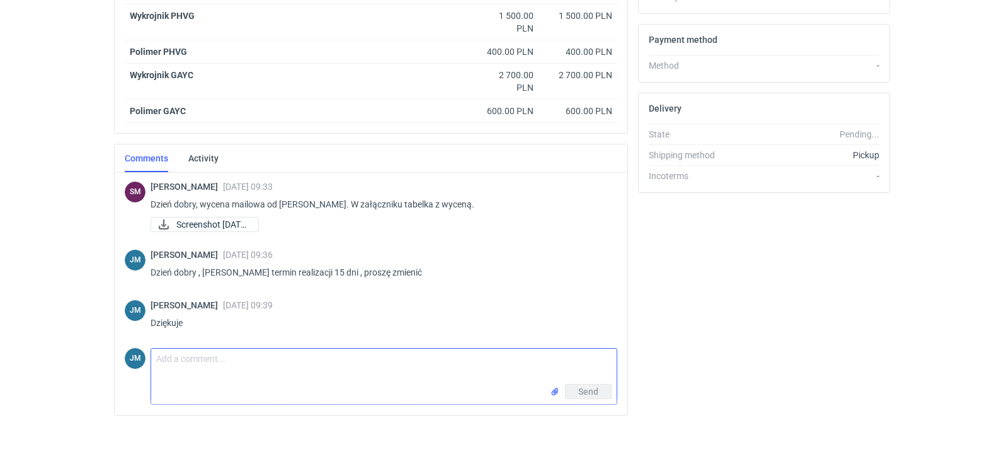
click at [186, 364] on textarea "Comment message" at bounding box center [384, 365] width 466 height 35
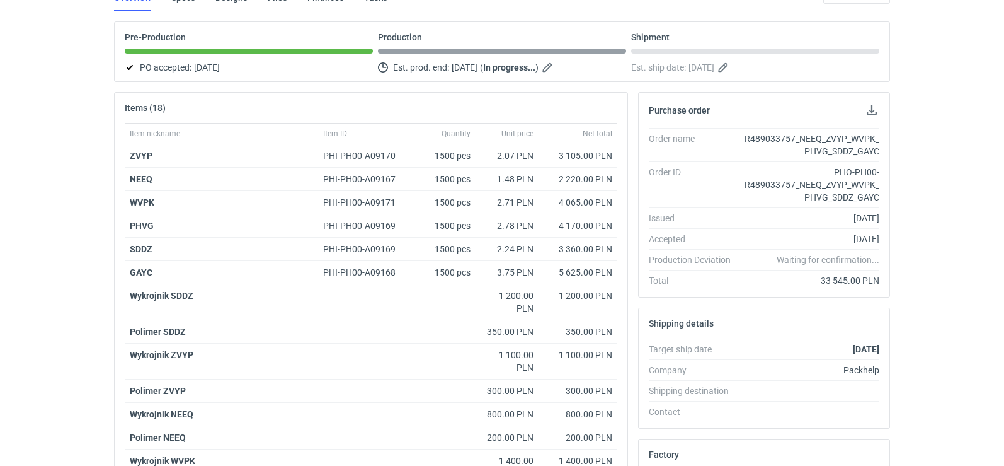
scroll to position [352, 0]
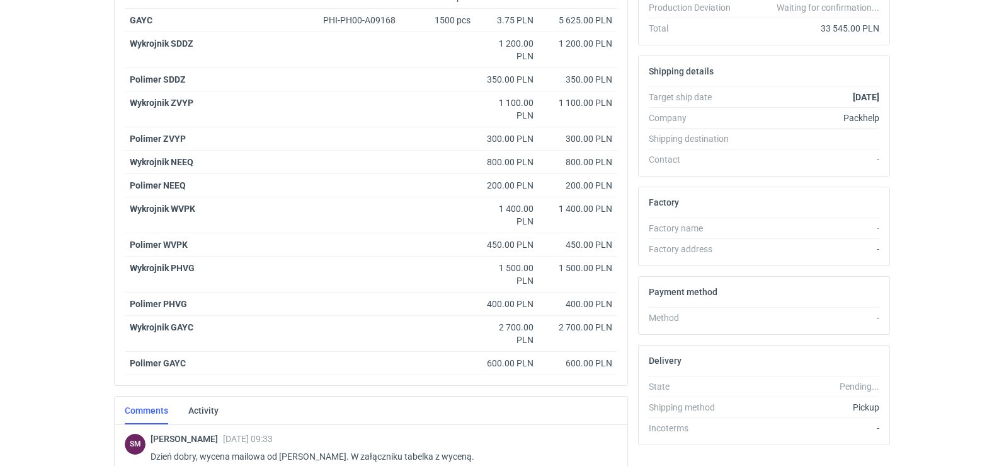
type textarea "Panie Sebastianie proszę o poanie gr tektury fali E i fali"
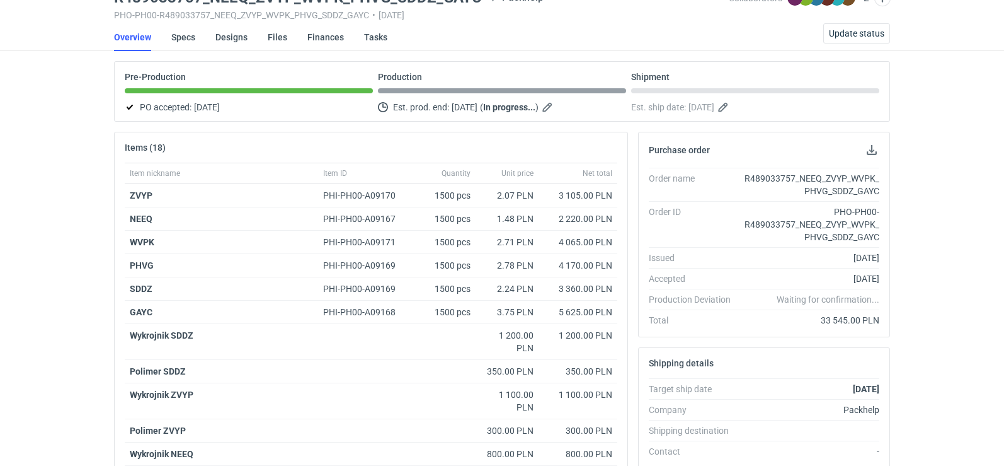
scroll to position [0, 0]
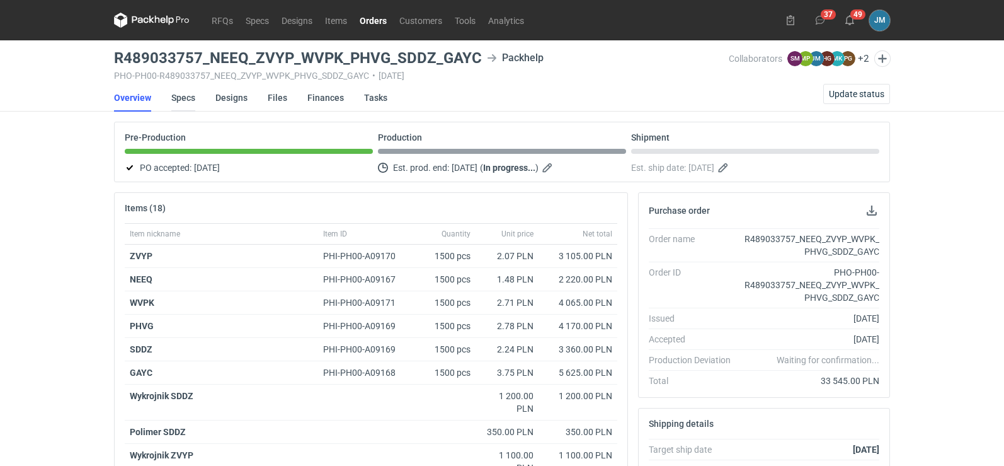
click at [181, 96] on link "Specs" at bounding box center [183, 98] width 24 height 28
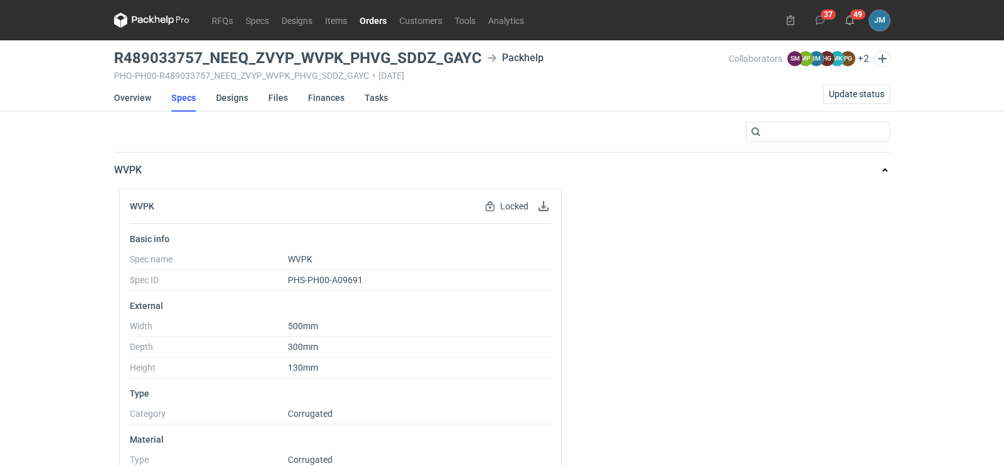
click at [142, 16] on icon at bounding box center [152, 20] width 76 height 15
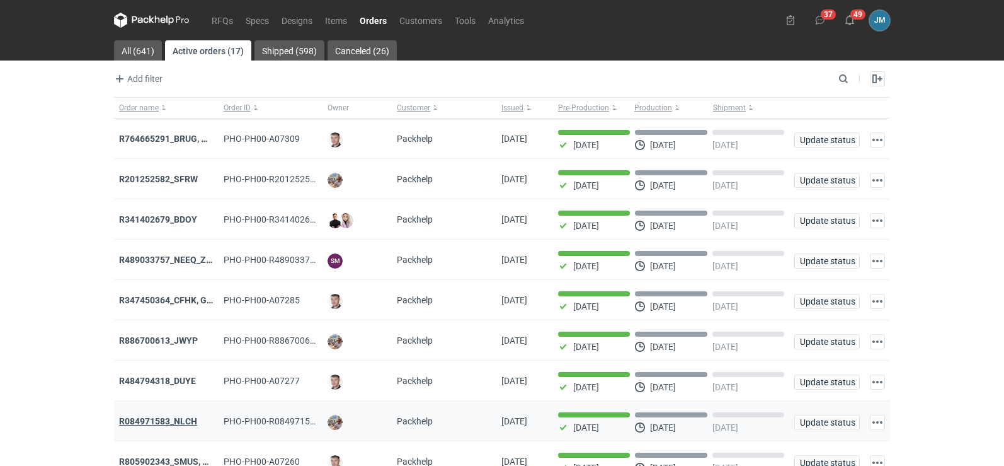
click at [172, 424] on strong "R084971583_NLCH" at bounding box center [158, 421] width 78 height 10
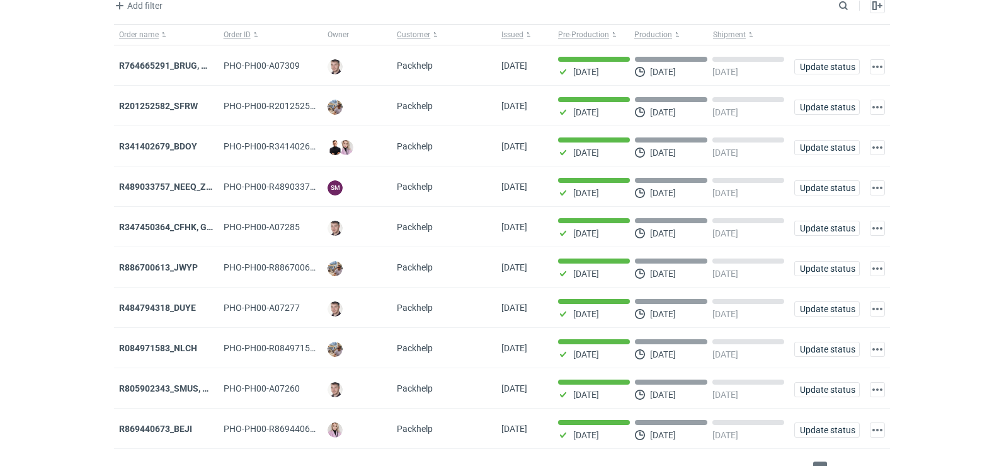
scroll to position [103, 0]
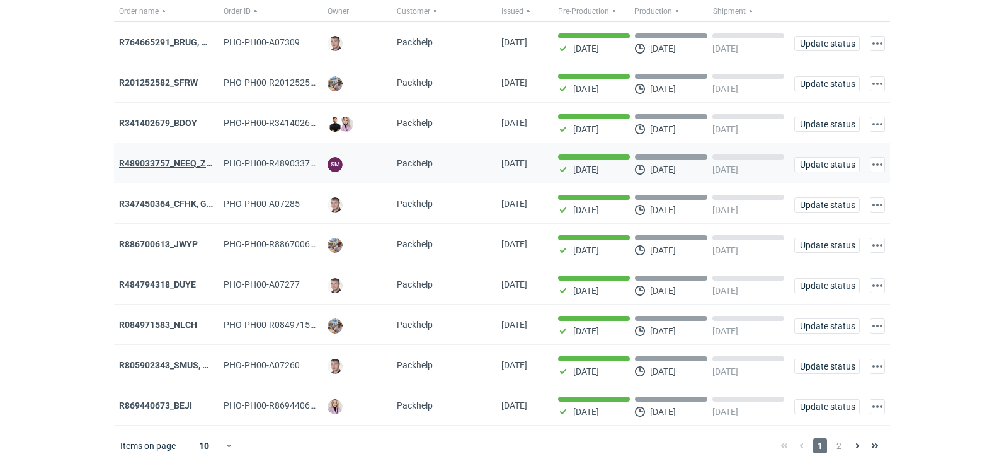
click at [132, 158] on strong "R489033757_NEEQ_ZVYP_WVPK_PHVG_SDDZ_GAYC" at bounding box center [225, 163] width 213 height 10
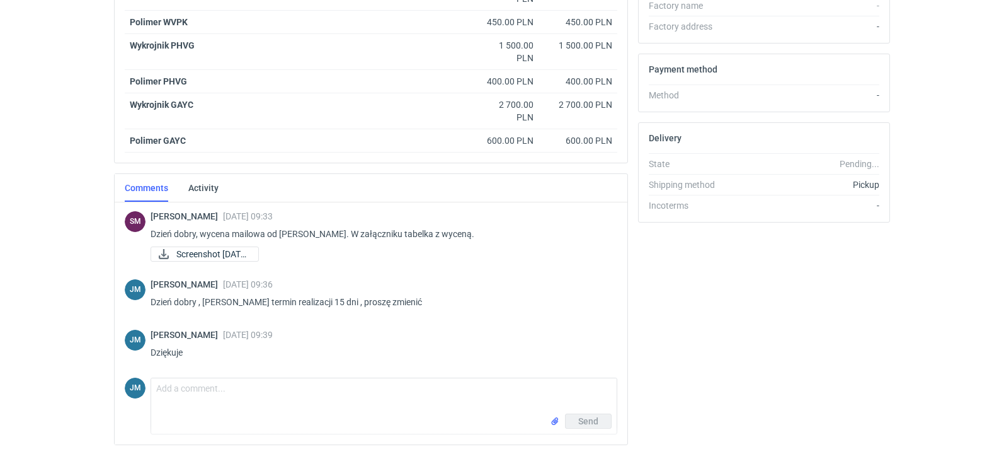
scroll to position [604, 0]
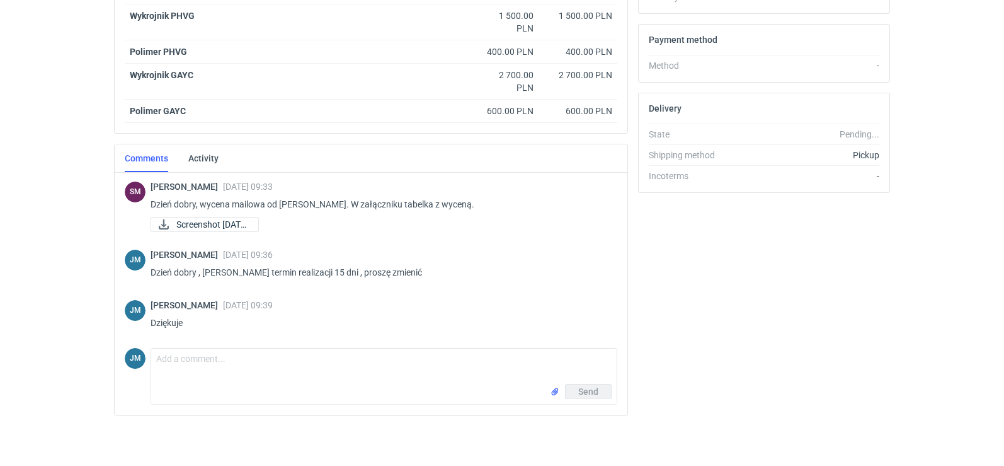
click at [241, 387] on div "Send" at bounding box center [384, 394] width 466 height 20
click at [235, 360] on textarea "Comment message" at bounding box center [384, 365] width 466 height 35
type textarea "Proszę o podanie gramatury tektury do powyższych zlecen"
click at [578, 391] on button "Send" at bounding box center [588, 391] width 47 height 15
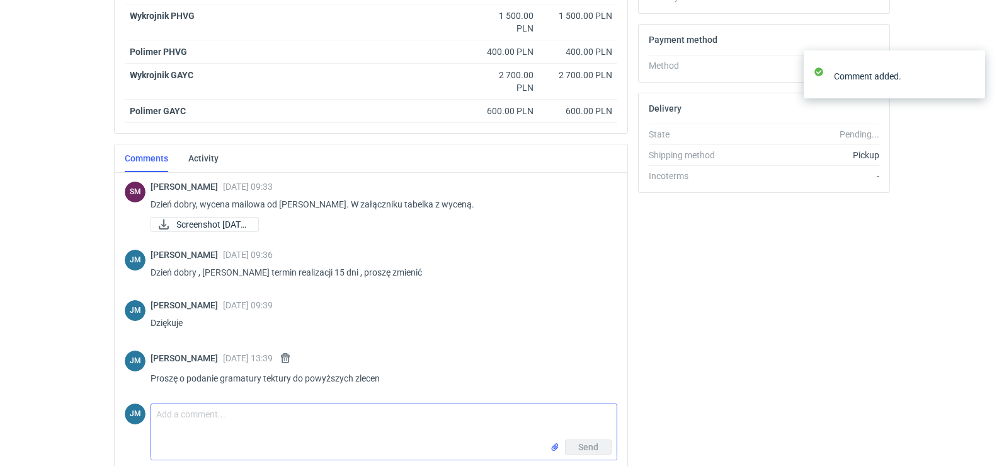
scroll to position [0, 0]
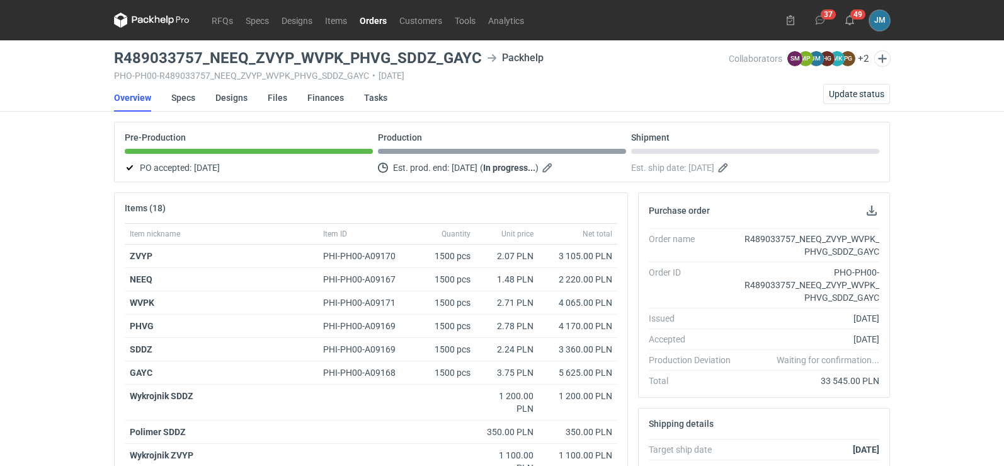
click at [135, 14] on icon at bounding box center [152, 20] width 76 height 15
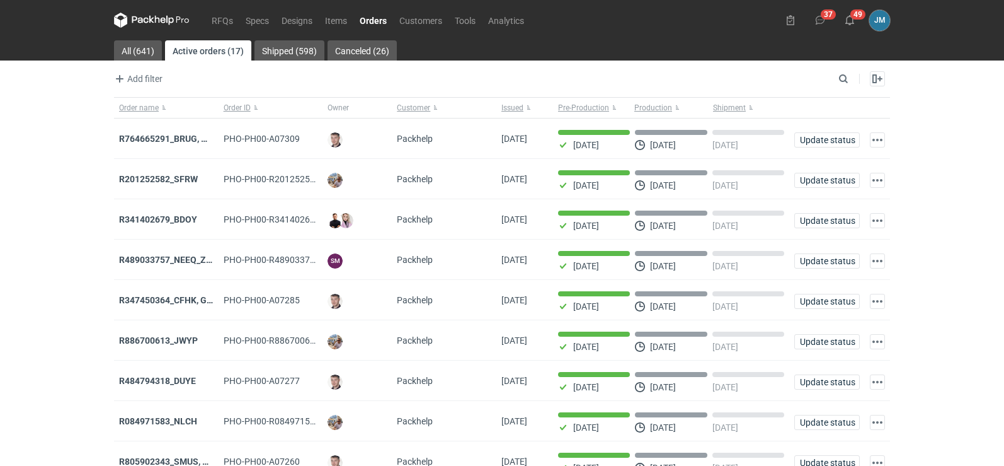
click at [150, 21] on icon at bounding box center [151, 20] width 5 height 8
click at [154, 19] on icon at bounding box center [152, 20] width 76 height 15
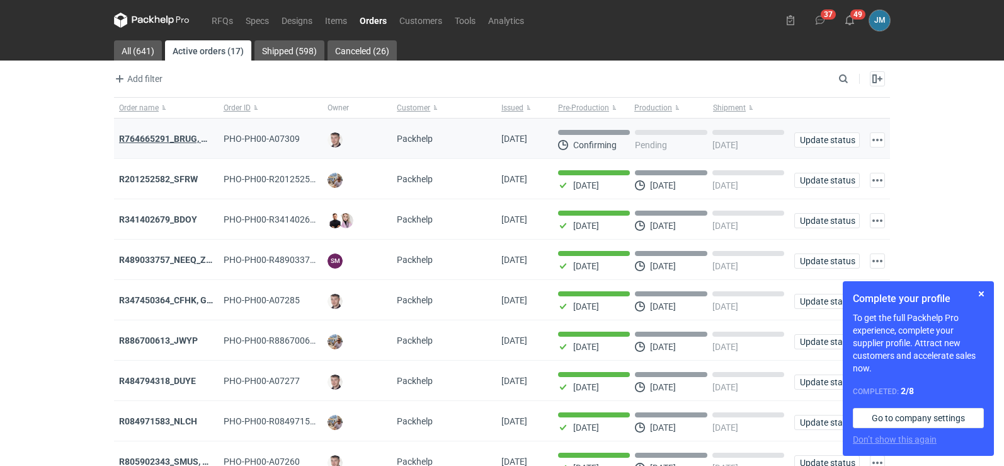
click at [169, 137] on strong "R764665291_BRUG, HPRK" at bounding box center [171, 139] width 105 height 10
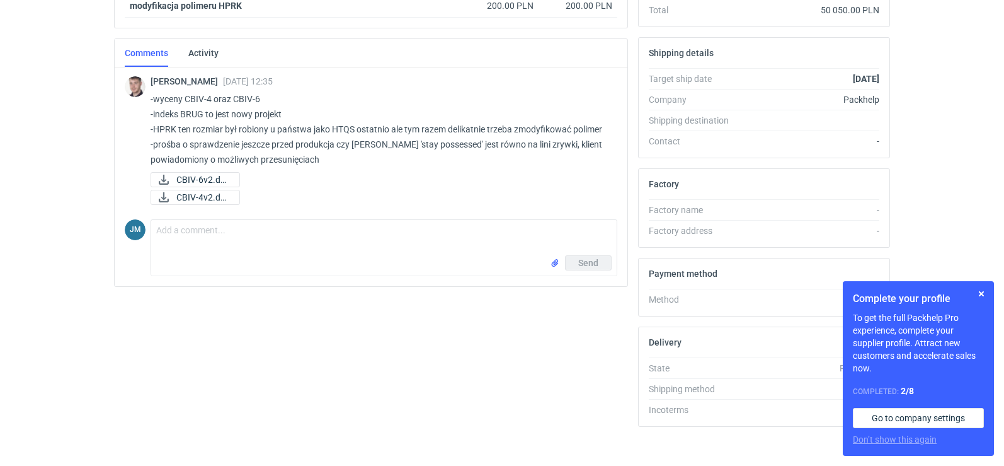
scroll to position [333, 0]
click at [202, 201] on span "CBIV-4v2.docx" at bounding box center [202, 197] width 53 height 14
click at [200, 178] on span "CBIV-6v2.docx" at bounding box center [202, 179] width 53 height 14
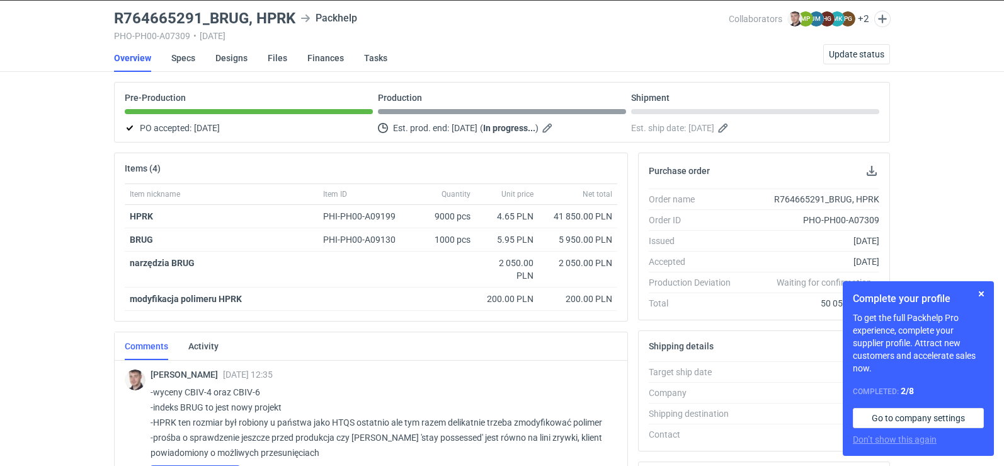
scroll to position [0, 0]
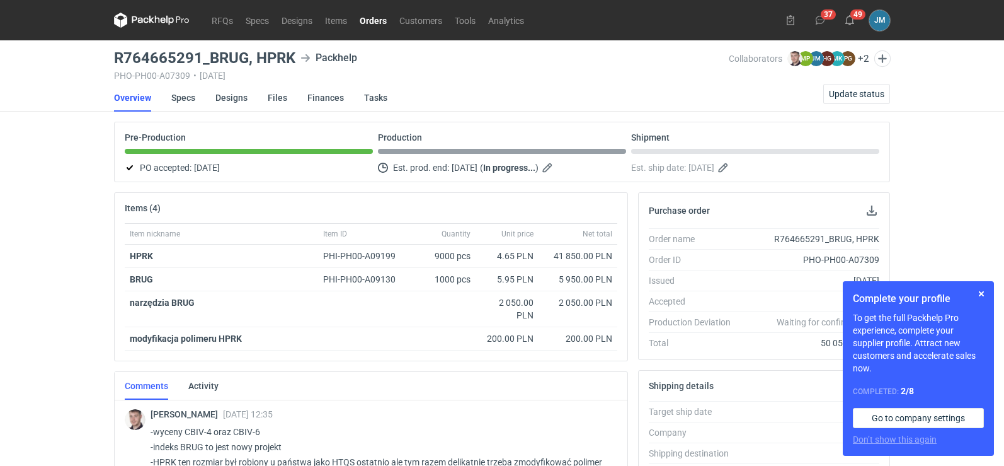
click at [140, 25] on icon at bounding box center [152, 20] width 76 height 15
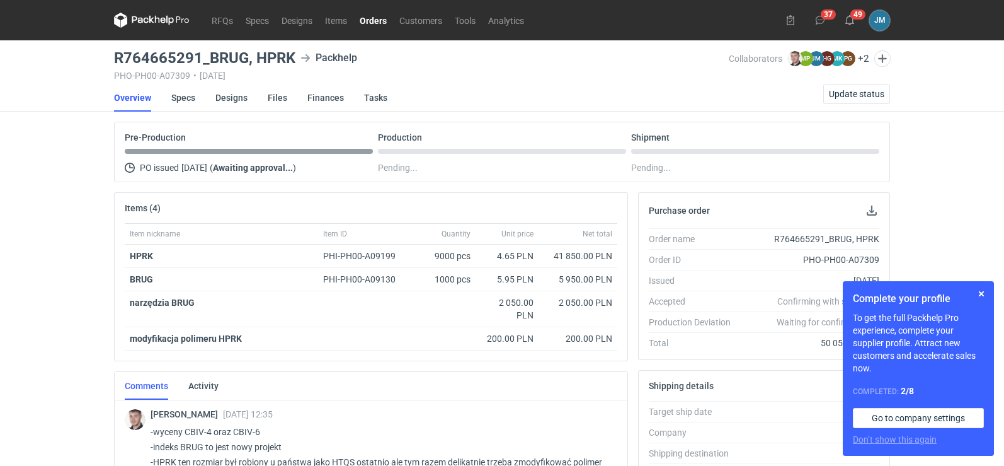
click at [146, 19] on icon at bounding box center [152, 20] width 76 height 15
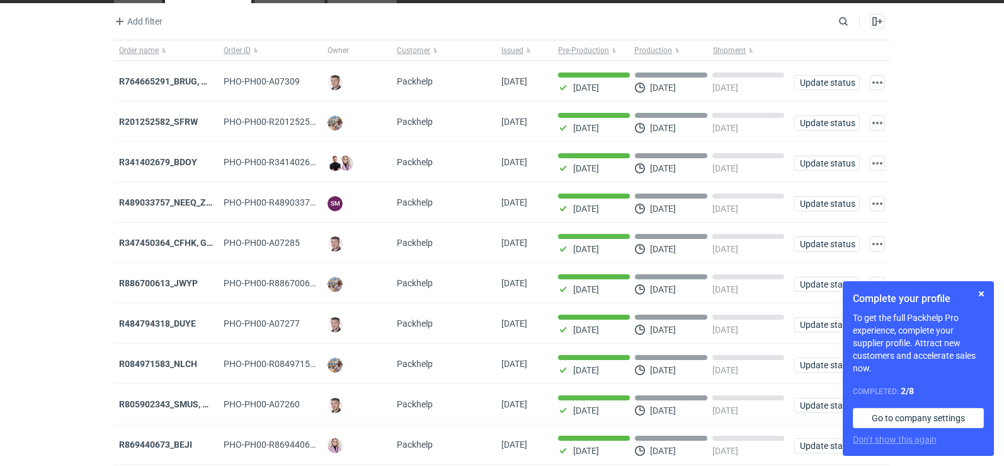
scroll to position [103, 0]
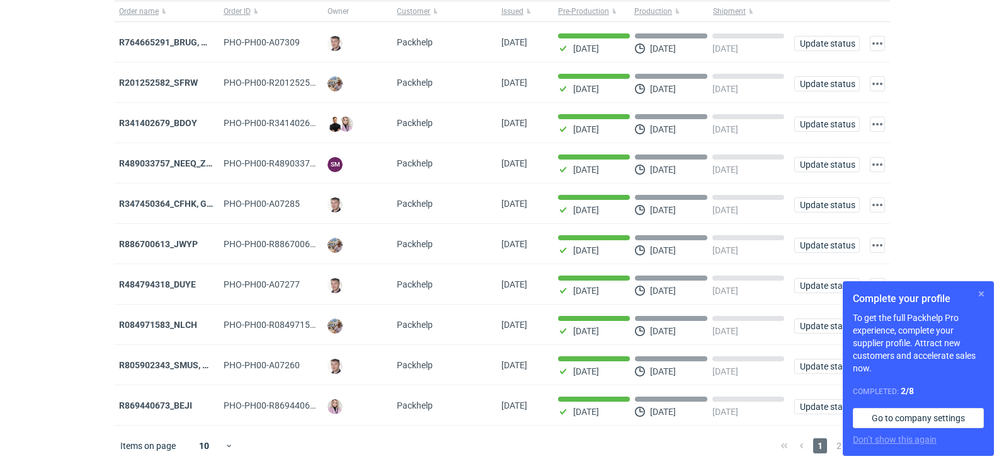
click at [984, 297] on button "button" at bounding box center [981, 293] width 15 height 15
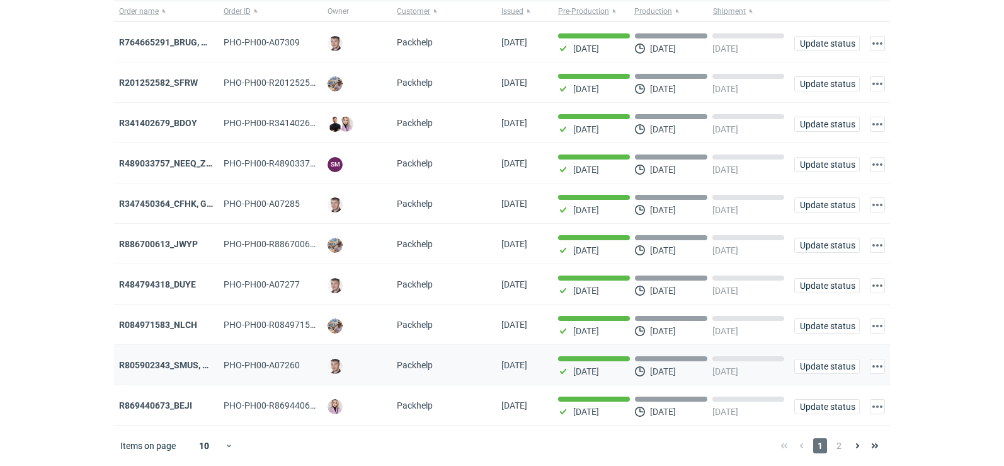
scroll to position [0, 0]
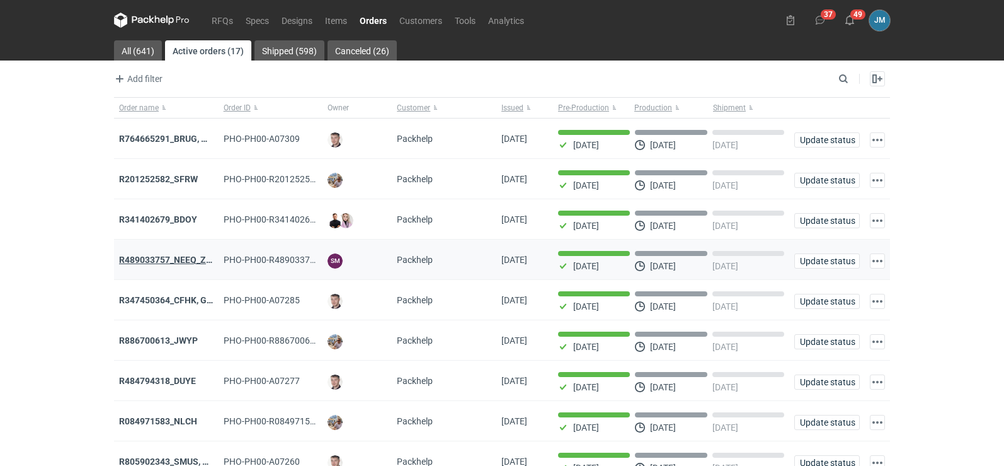
click at [166, 262] on strong "R489033757_NEEQ_ZVYP_WVPK_PHVG_SDDZ_GAYC" at bounding box center [225, 260] width 213 height 10
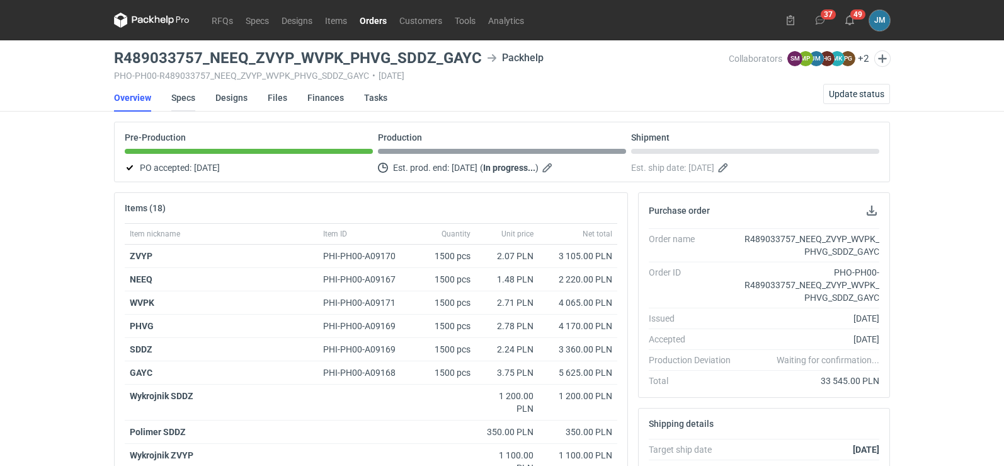
click at [178, 93] on link "Specs" at bounding box center [183, 98] width 24 height 28
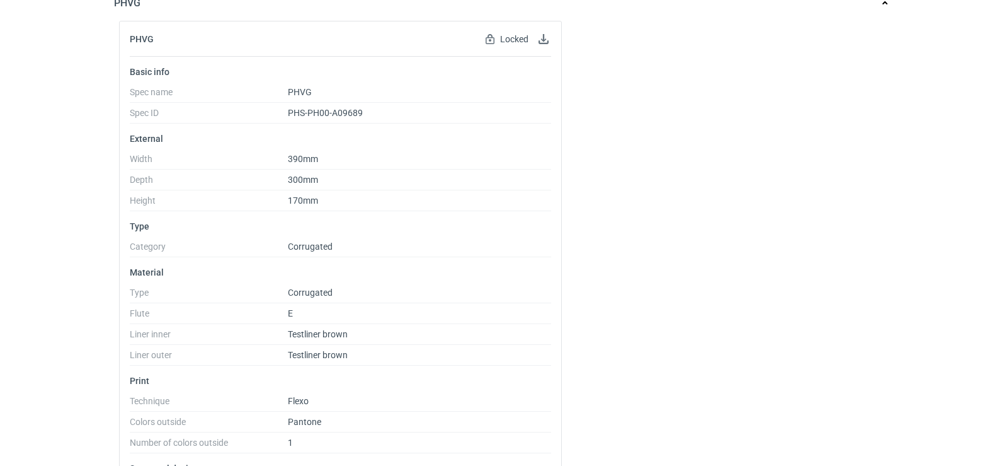
scroll to position [3397, 0]
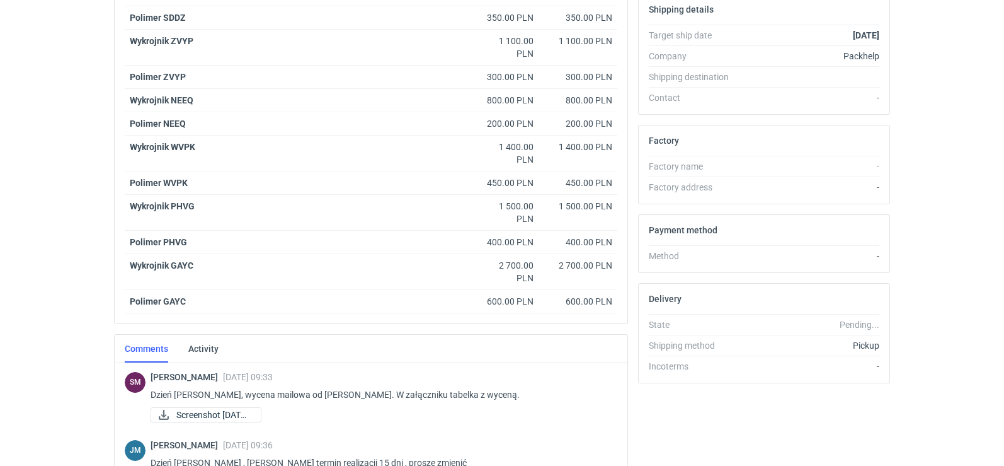
scroll to position [504, 0]
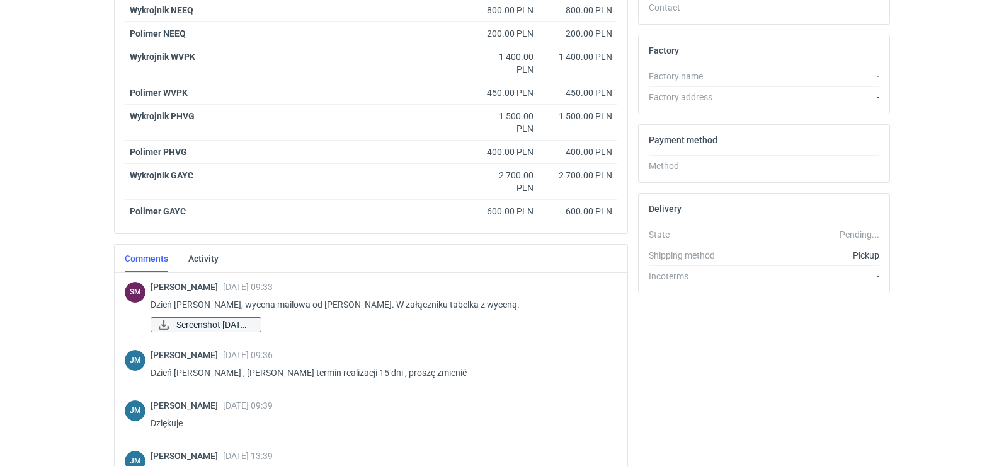
click at [244, 317] on span "Screenshot [DATE]..." at bounding box center [213, 324] width 74 height 14
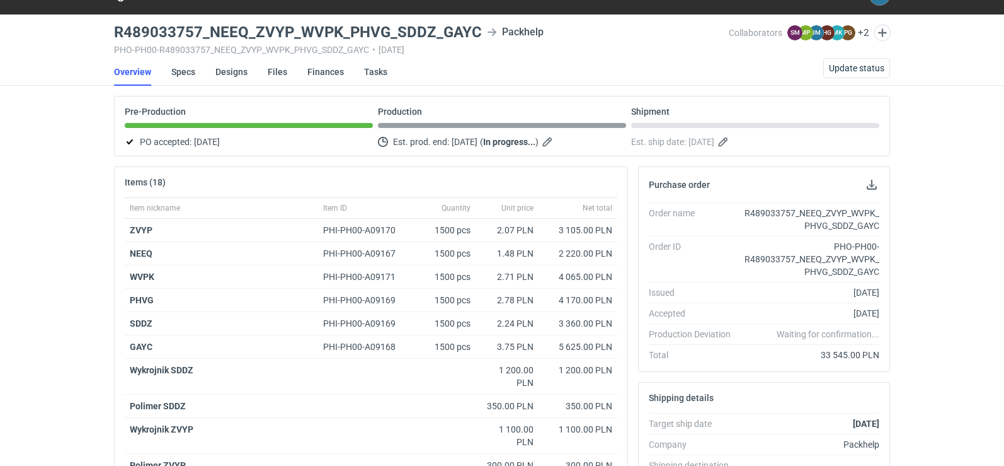
scroll to position [0, 0]
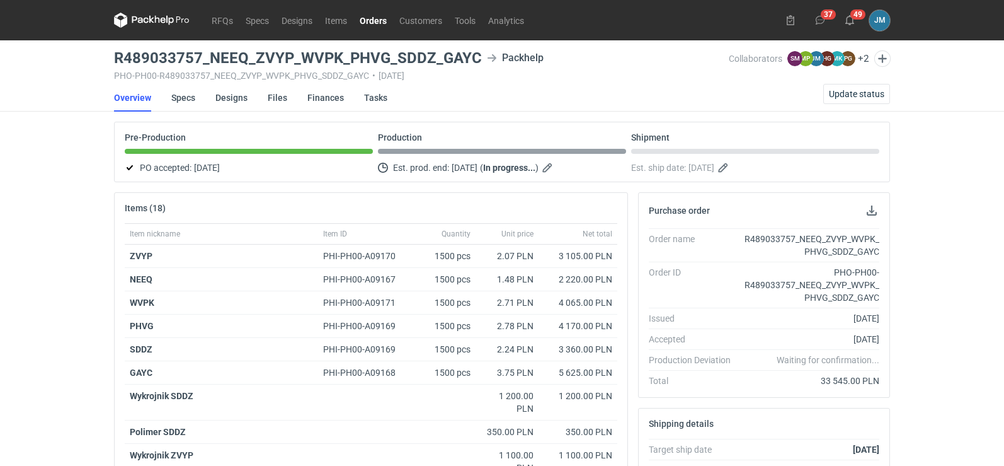
click at [147, 16] on icon at bounding box center [152, 20] width 76 height 15
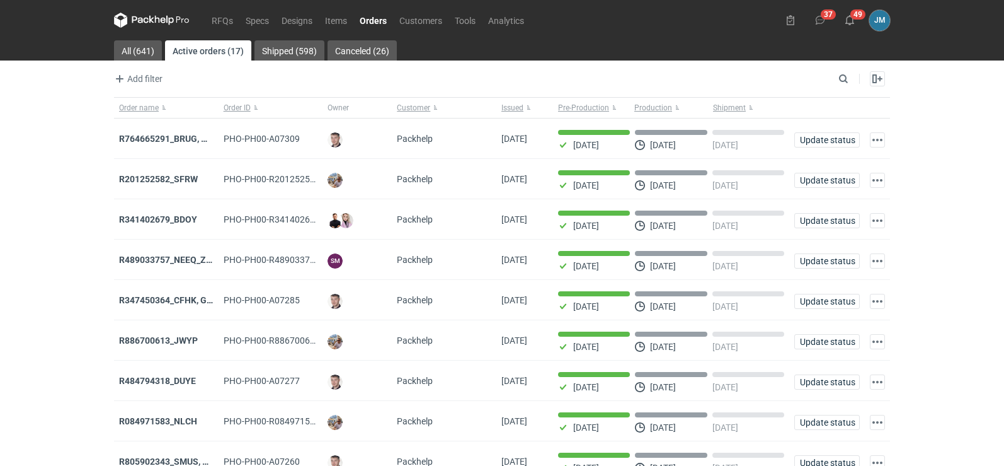
click at [147, 21] on icon at bounding box center [152, 20] width 76 height 15
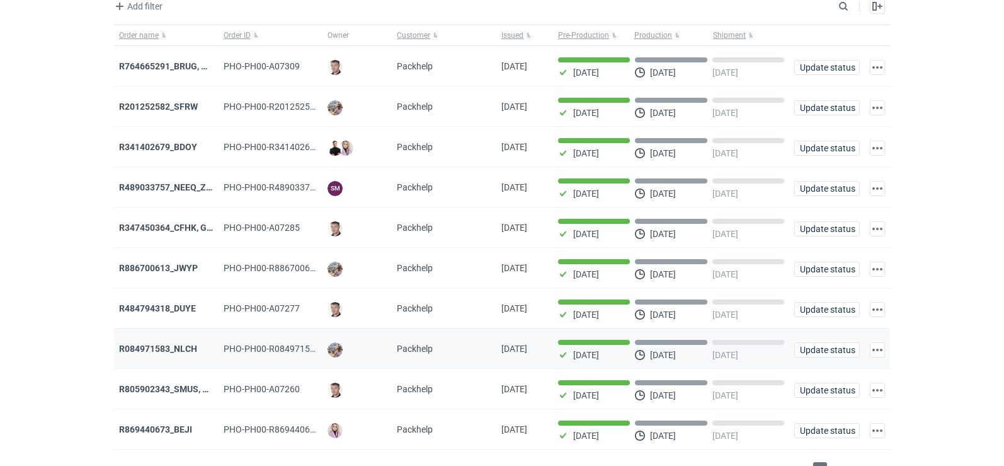
scroll to position [103, 0]
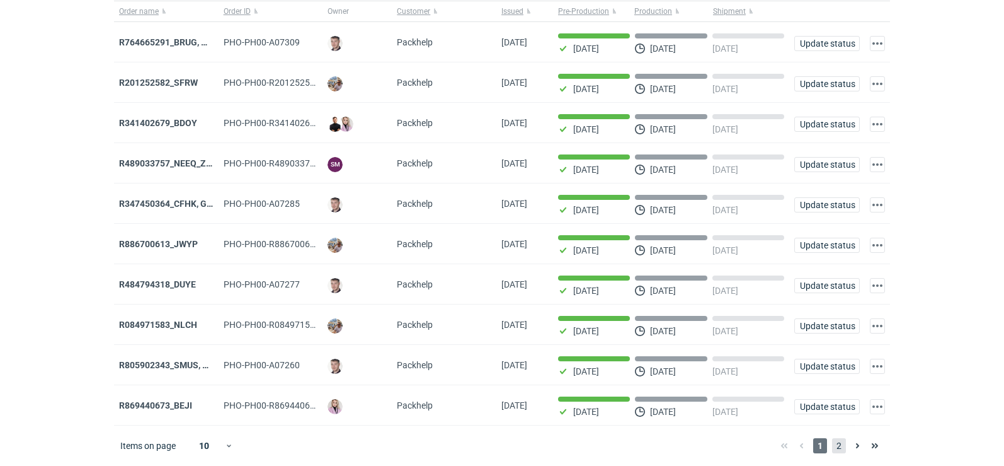
click at [840, 447] on span "2" at bounding box center [839, 445] width 14 height 15
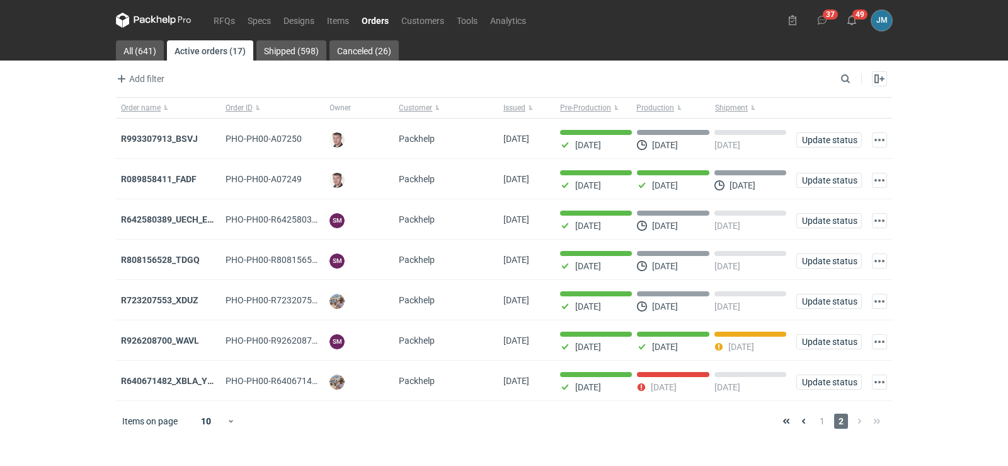
click at [167, 22] on icon at bounding box center [165, 21] width 5 height 6
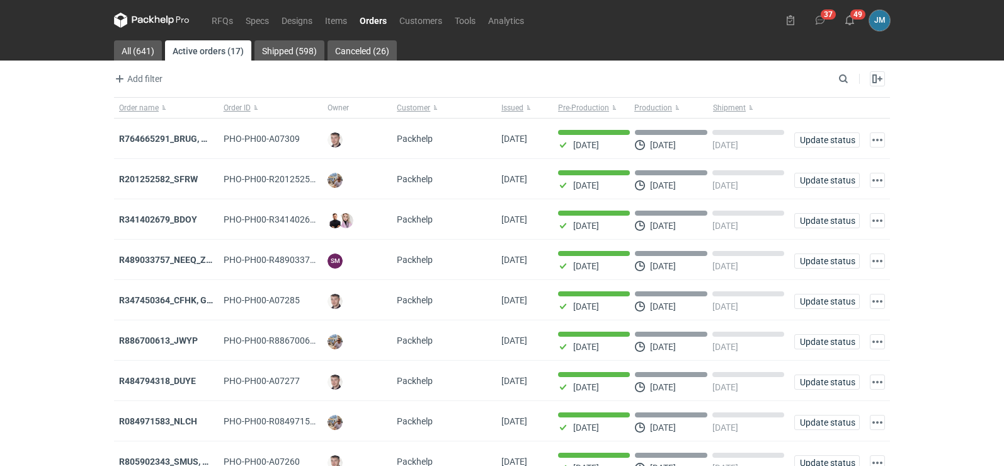
click at [147, 20] on icon at bounding box center [152, 20] width 76 height 15
click at [143, 20] on icon at bounding box center [152, 20] width 76 height 15
click at [152, 16] on icon at bounding box center [152, 20] width 76 height 15
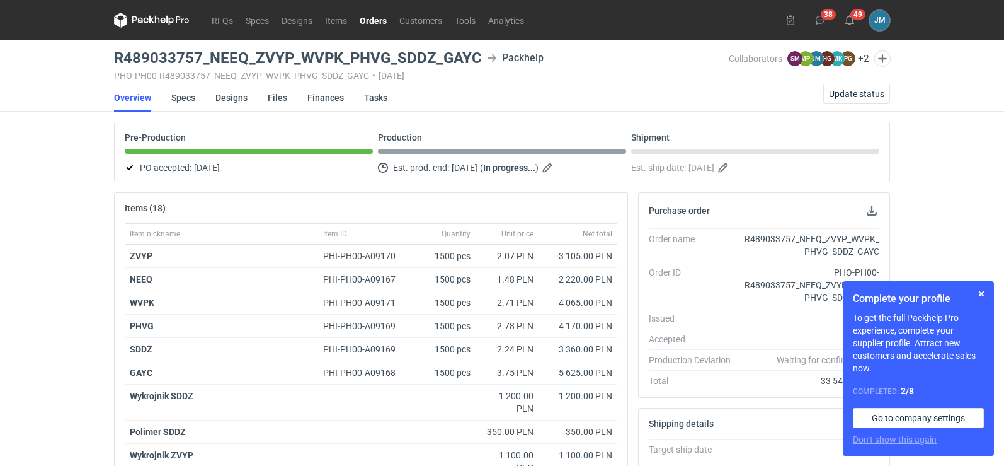
click at [140, 20] on icon at bounding box center [152, 20] width 76 height 15
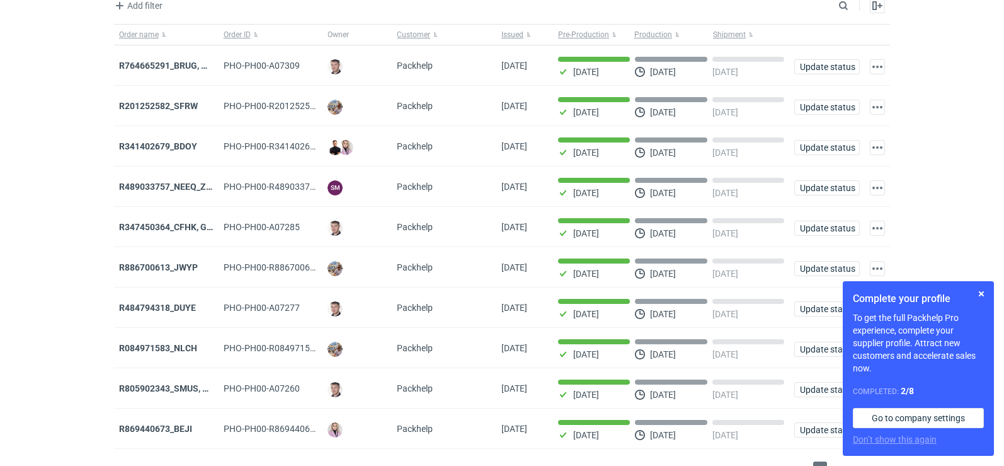
scroll to position [103, 0]
